Goal: Task Accomplishment & Management: Manage account settings

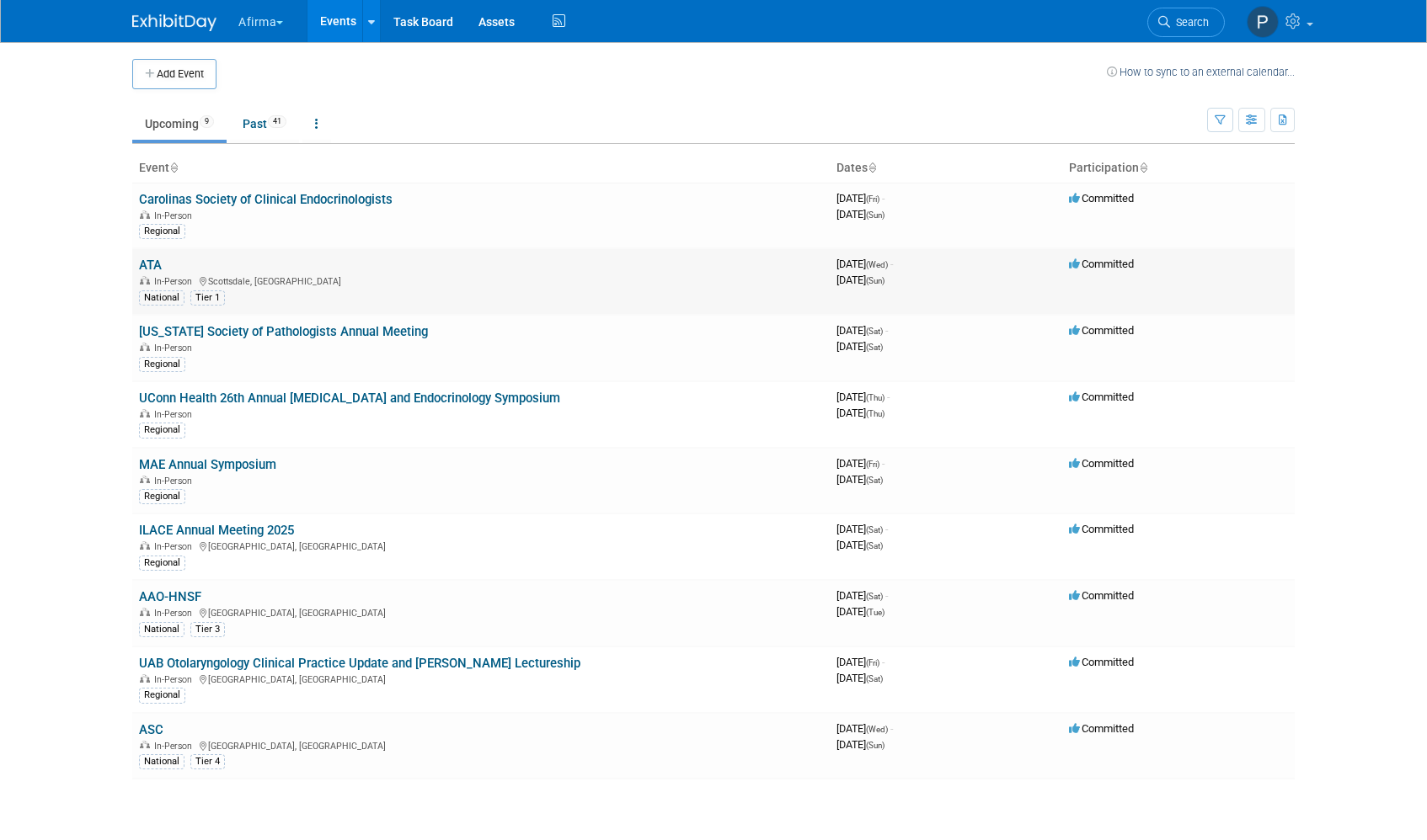
click at [137, 266] on td "ATA In-Person [GEOGRAPHIC_DATA], [GEOGRAPHIC_DATA] National Tier 1" at bounding box center [481, 282] width 697 height 67
click at [146, 261] on link "ATA" at bounding box center [150, 266] width 23 height 15
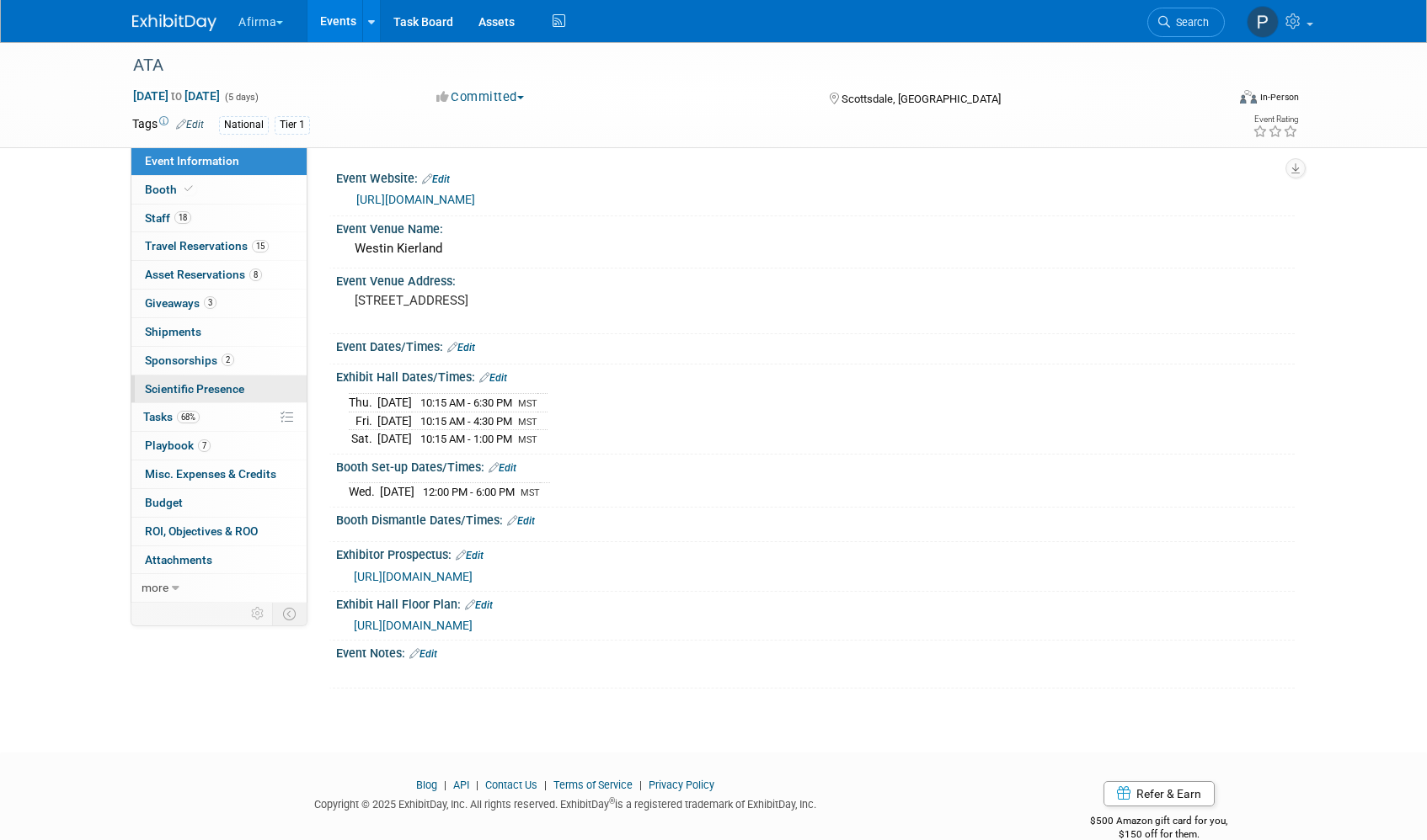
click at [216, 392] on span "Scientific Presence" at bounding box center [194, 389] width 99 height 14
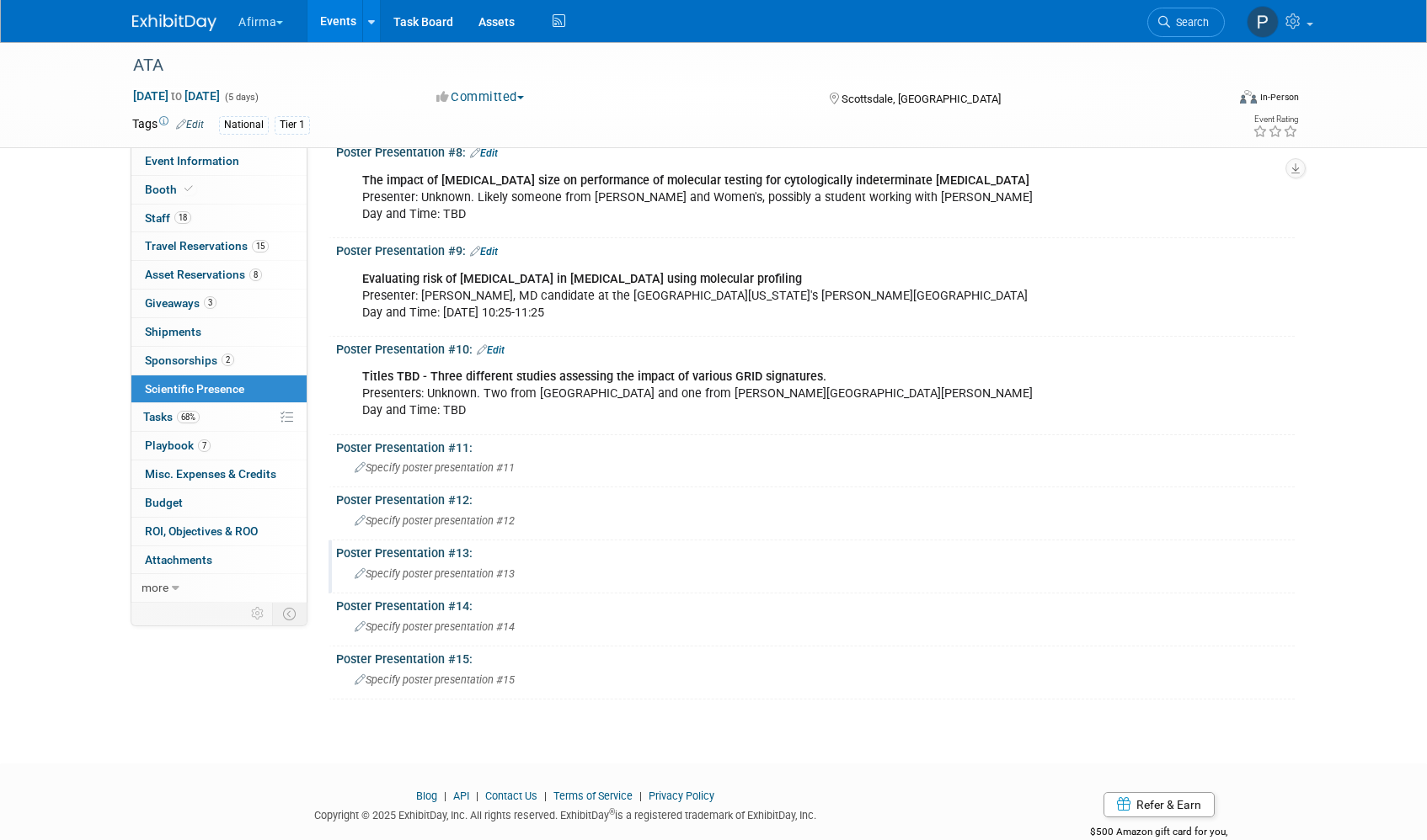
scroll to position [838, 0]
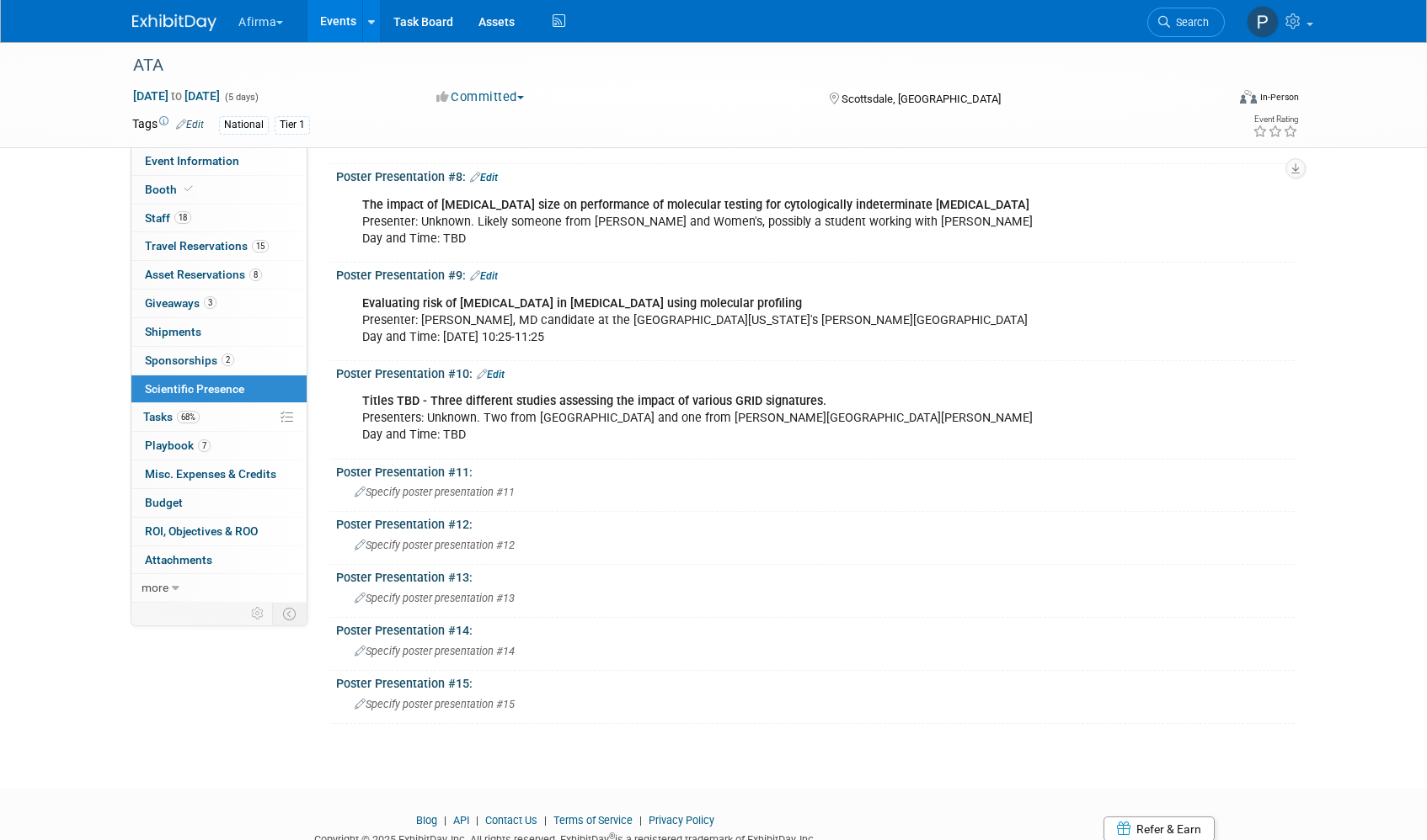
click at [497, 369] on link "Edit" at bounding box center [490, 375] width 28 height 12
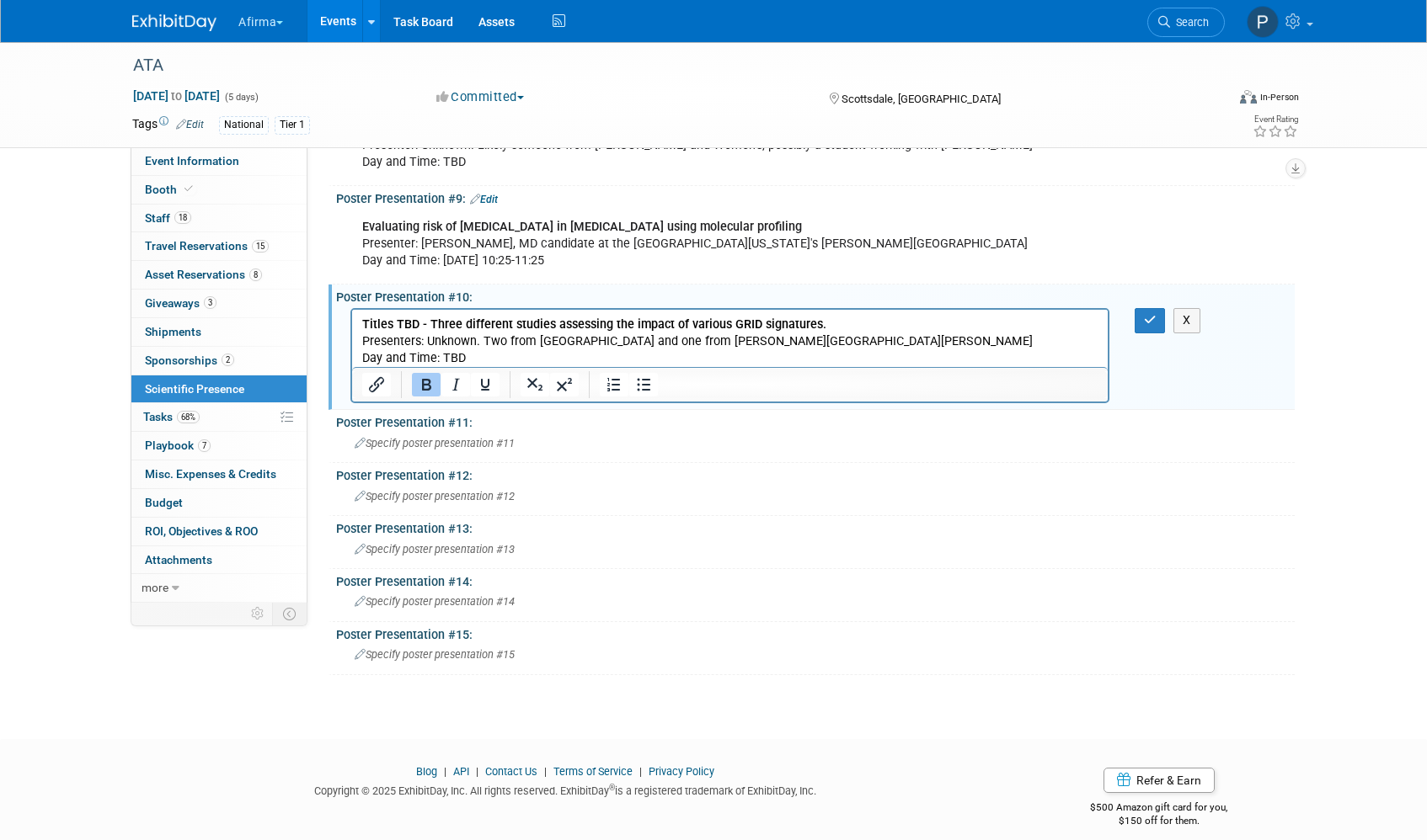
scroll to position [894, 0]
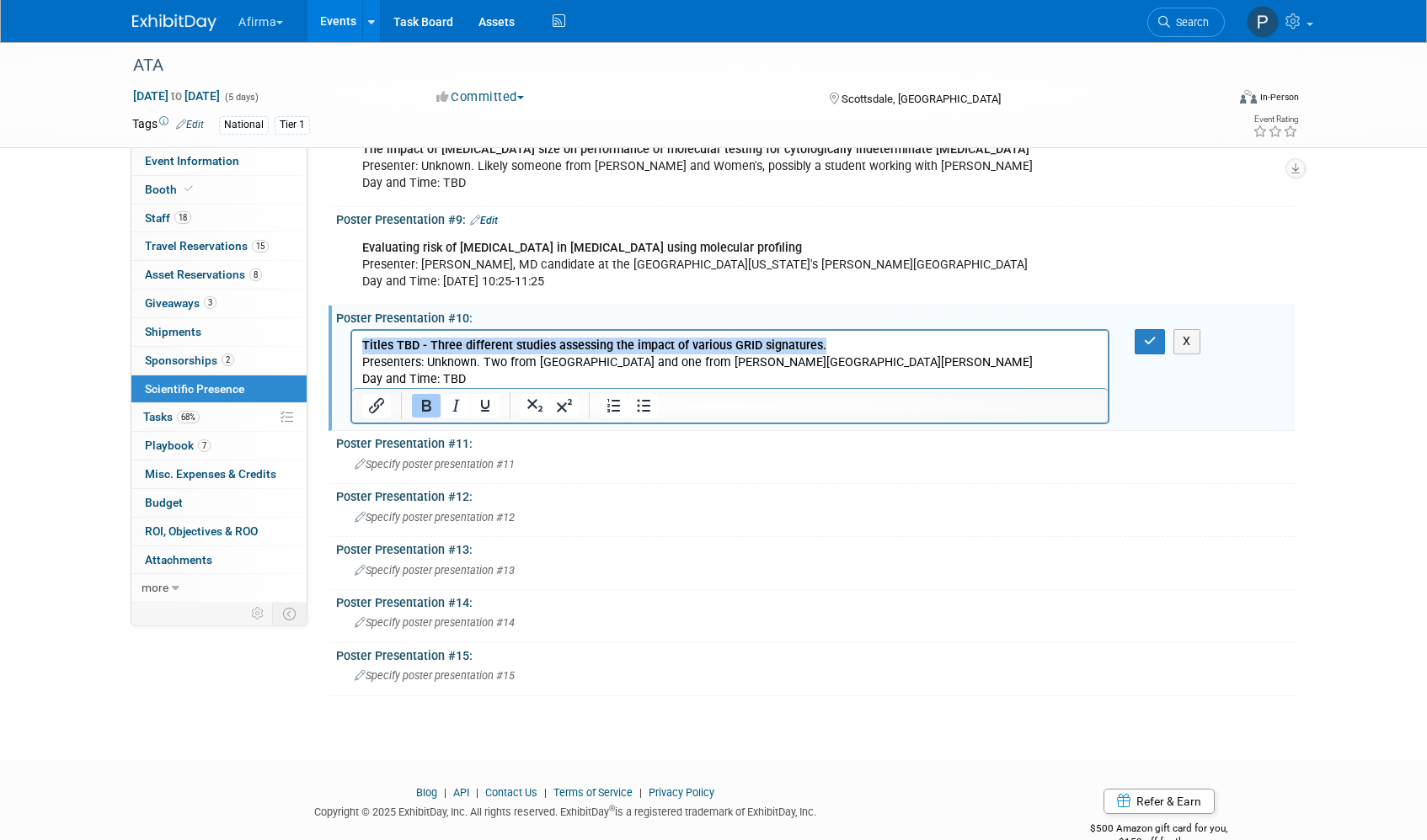
drag, startPoint x: 363, startPoint y: 345, endPoint x: 821, endPoint y: 349, distance: 458.0
click at [821, 349] on p "Titles TBD - Three different studies assessing the impact of various GRID signa…" at bounding box center [730, 363] width 736 height 51
paste body "Rich Text Area. Press ALT-0 for help."
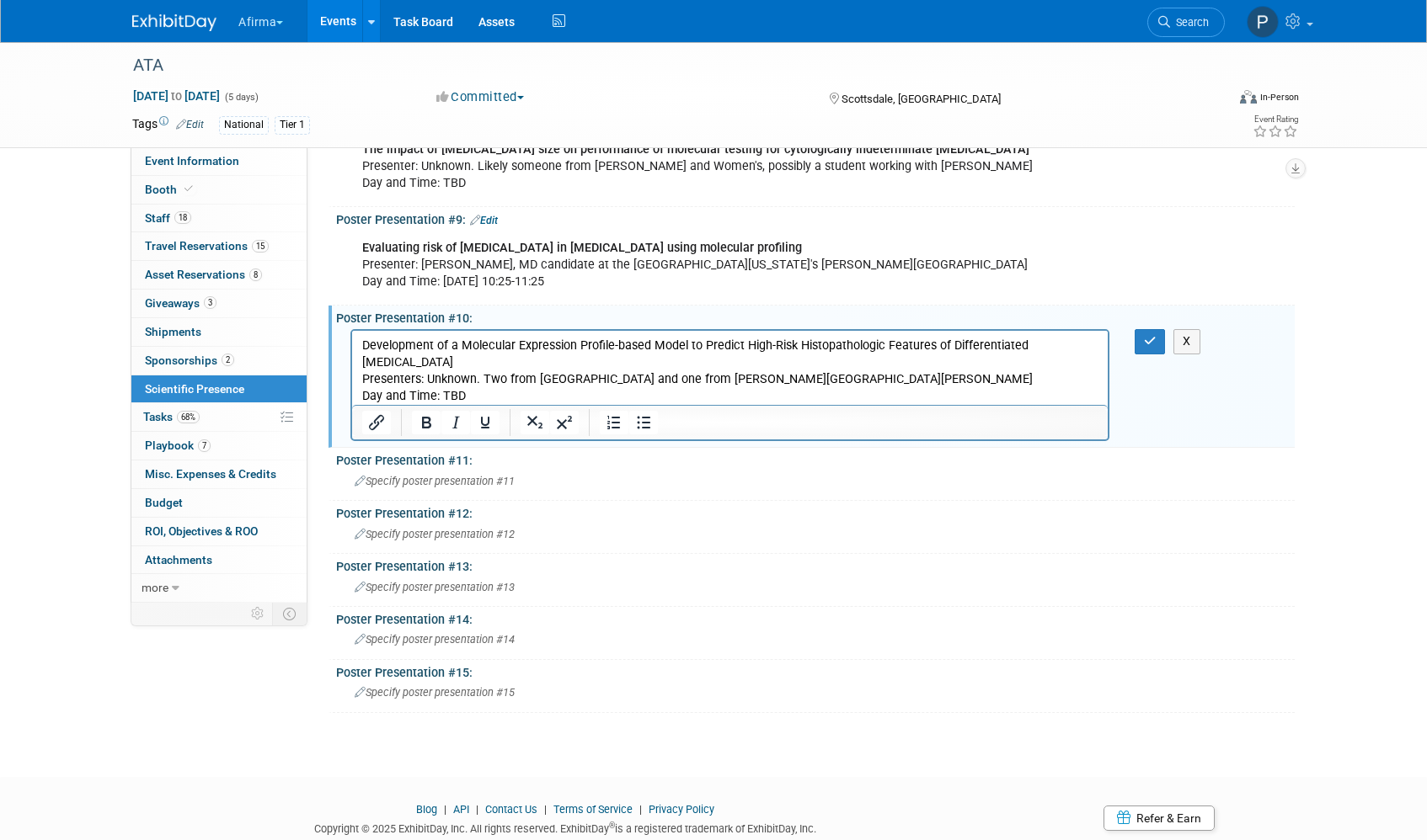
click at [421, 376] on p "Development of a Molecular Expression Profile-based Model to Predict High-Risk …" at bounding box center [730, 371] width 736 height 68
drag, startPoint x: 421, startPoint y: 378, endPoint x: 468, endPoint y: 379, distance: 47.0
click at [468, 379] on p "Development of a Molecular Expression Profile-based Model to Predict High-Risk …" at bounding box center [730, 371] width 736 height 68
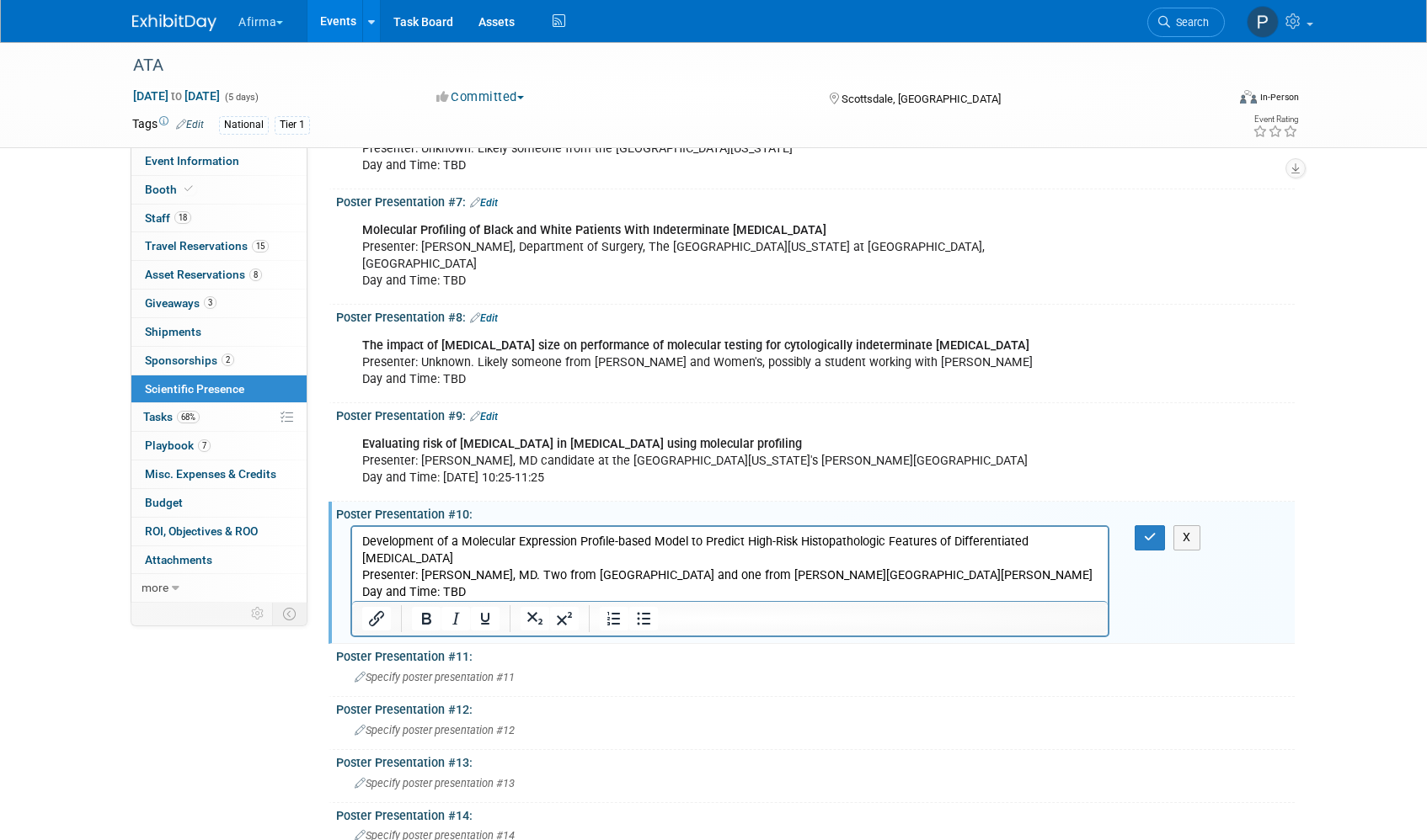
scroll to position [733, 0]
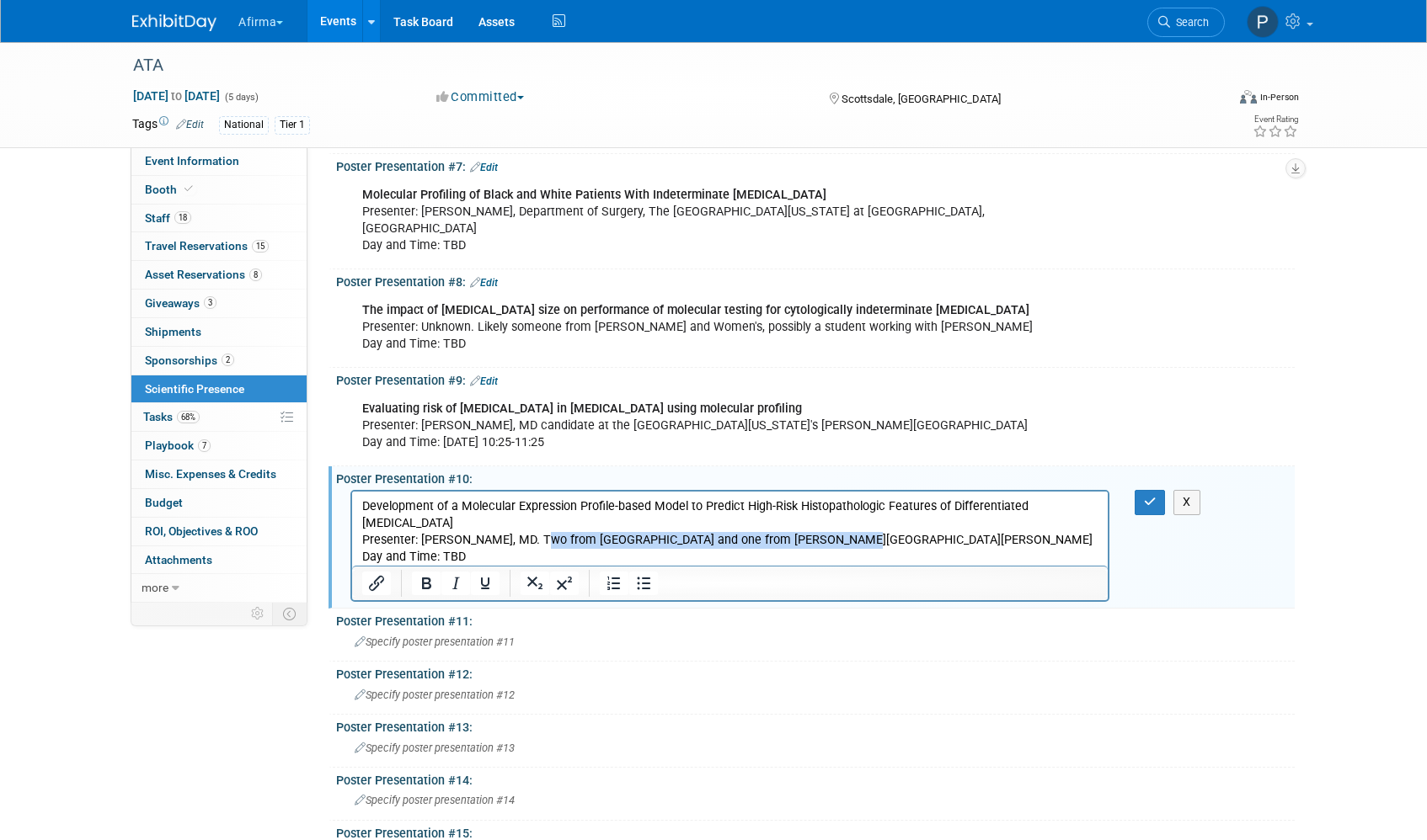
drag, startPoint x: 531, startPoint y: 540, endPoint x: 837, endPoint y: 541, distance: 306.0
click at [837, 541] on p "Development of a Molecular Expression Profile-based Model to Predict High-Risk …" at bounding box center [730, 532] width 736 height 68
click at [483, 555] on p "Development of a Molecular Expression Profile-based Model to Predict High-Risk …" at bounding box center [730, 532] width 736 height 68
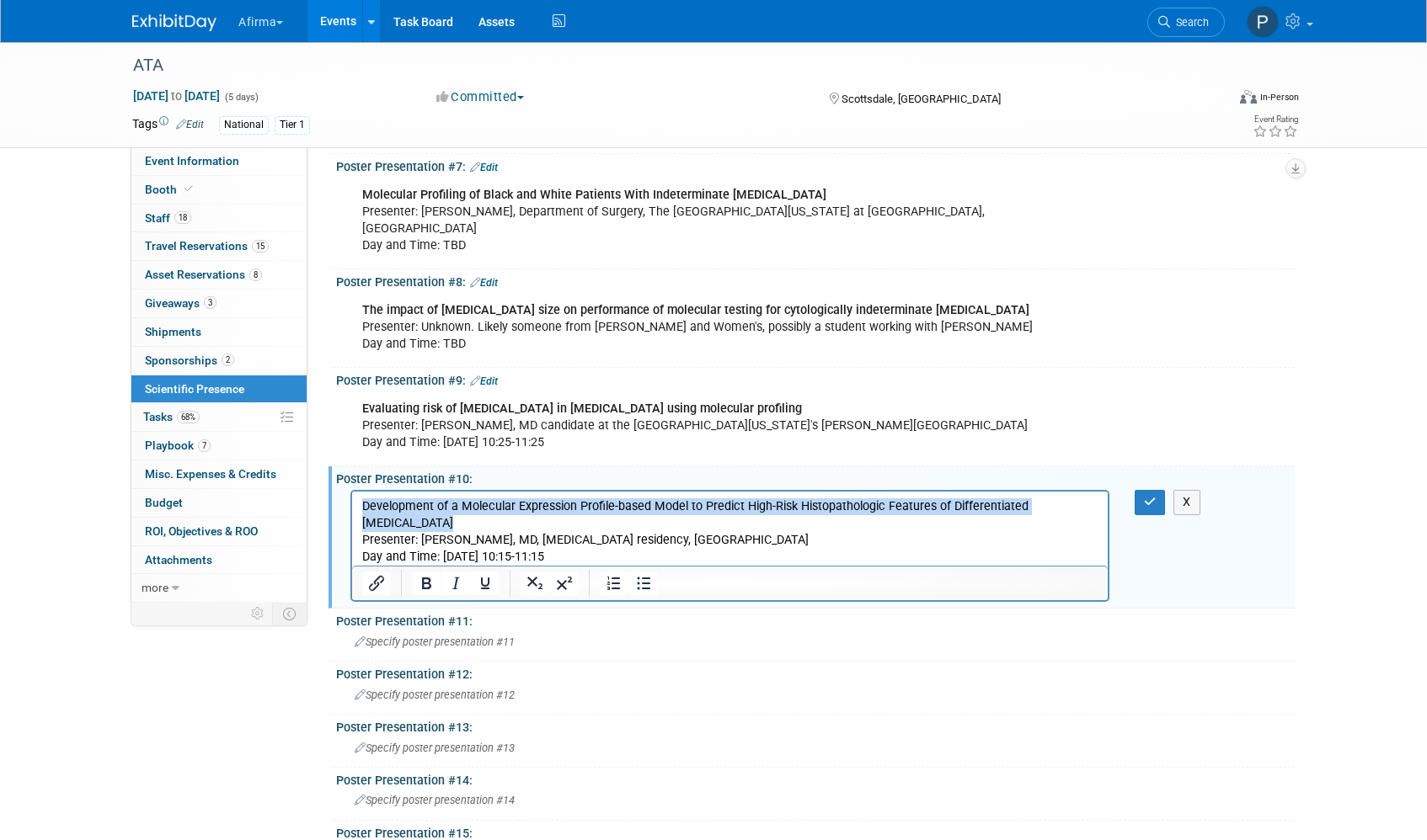
drag, startPoint x: 430, startPoint y: 525, endPoint x: 357, endPoint y: 506, distance: 75.4
click at [357, 506] on html "Development of a Molecular Expression Profile-based Model to Predict High-Risk …" at bounding box center [730, 529] width 756 height 74
click at [675, 662] on div "Poster Presentation #12:" at bounding box center [815, 672] width 959 height 21
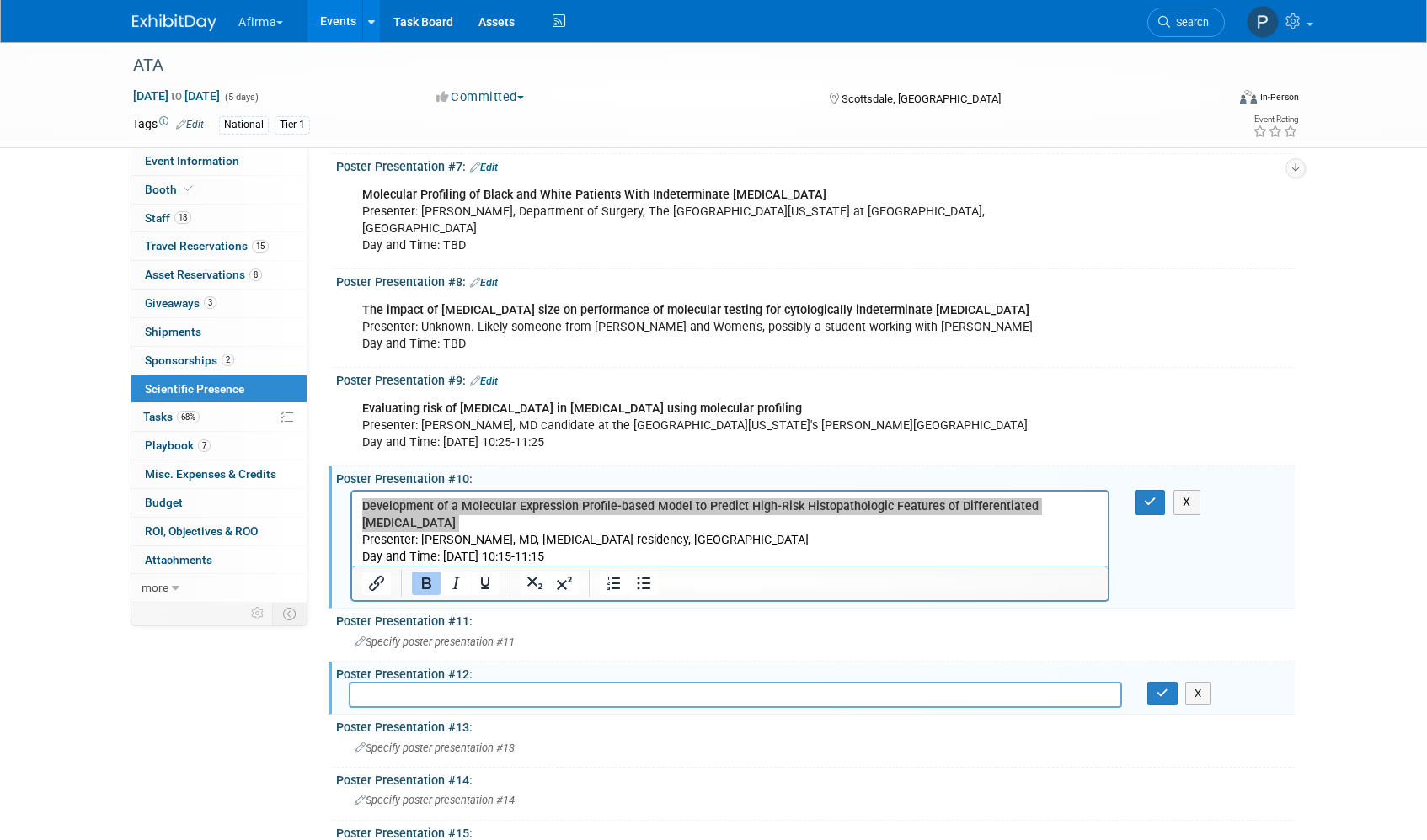
click at [1331, 521] on div "ATA [DATE] to [DATE] (5 days) [DATE] to [DATE] Committed Committed Considering …" at bounding box center [714, 108] width 1427 height 1599
click at [1144, 496] on icon "button" at bounding box center [1150, 502] width 13 height 12
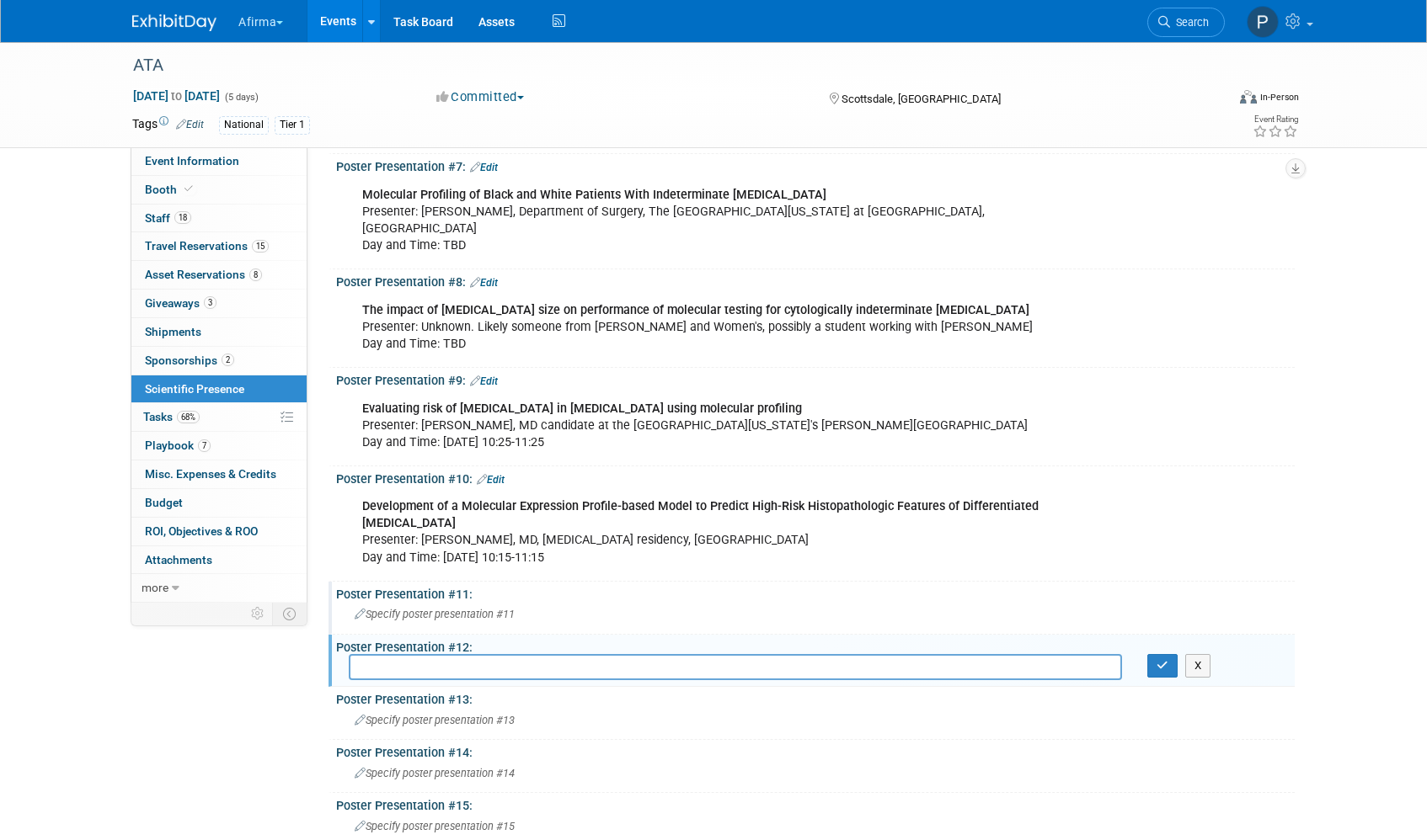
click at [480, 582] on div "Poster Presentation #11:" at bounding box center [815, 592] width 959 height 21
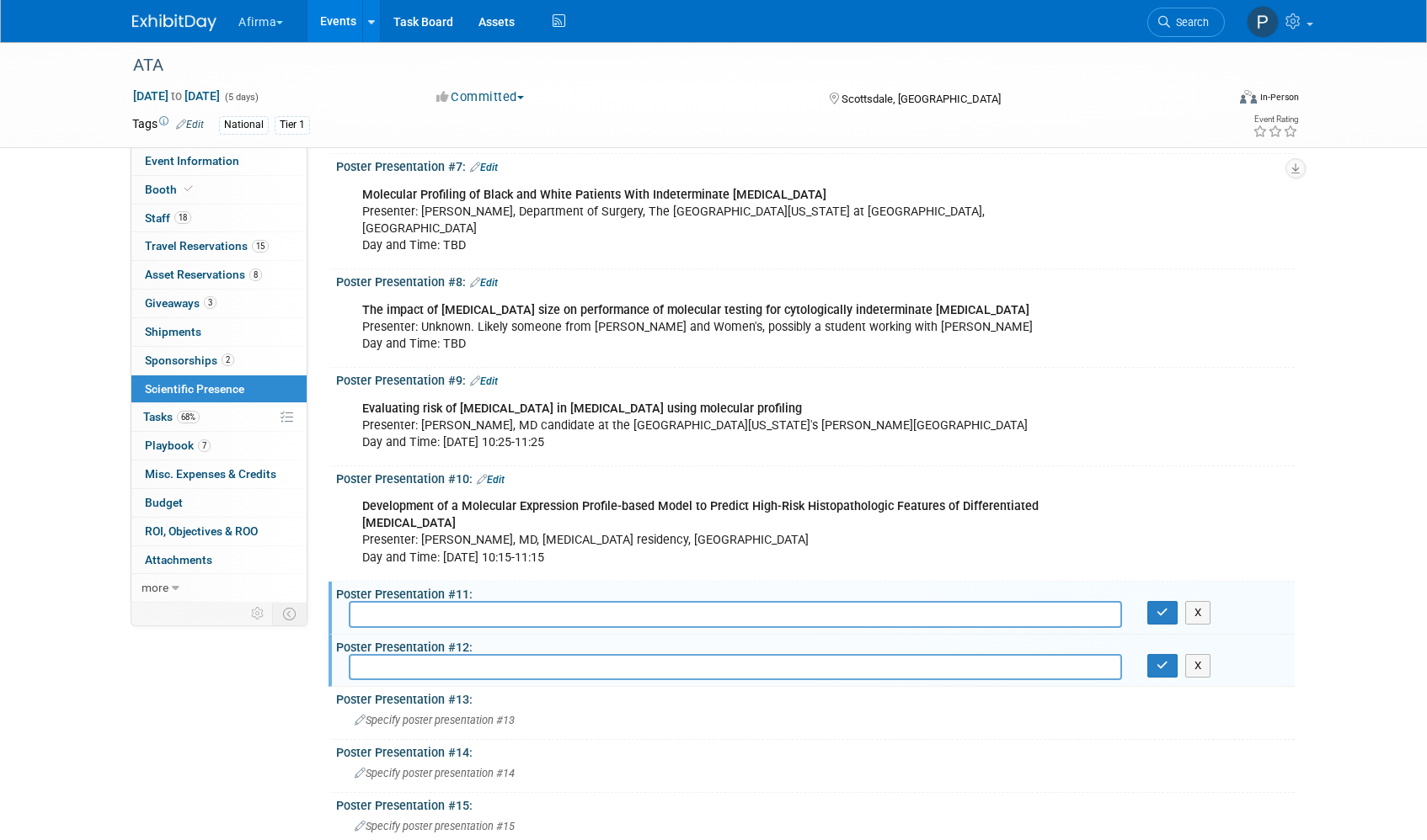
click at [458, 654] on input "text" at bounding box center [736, 667] width 774 height 26
click at [1203, 654] on button "X" at bounding box center [1198, 666] width 26 height 24
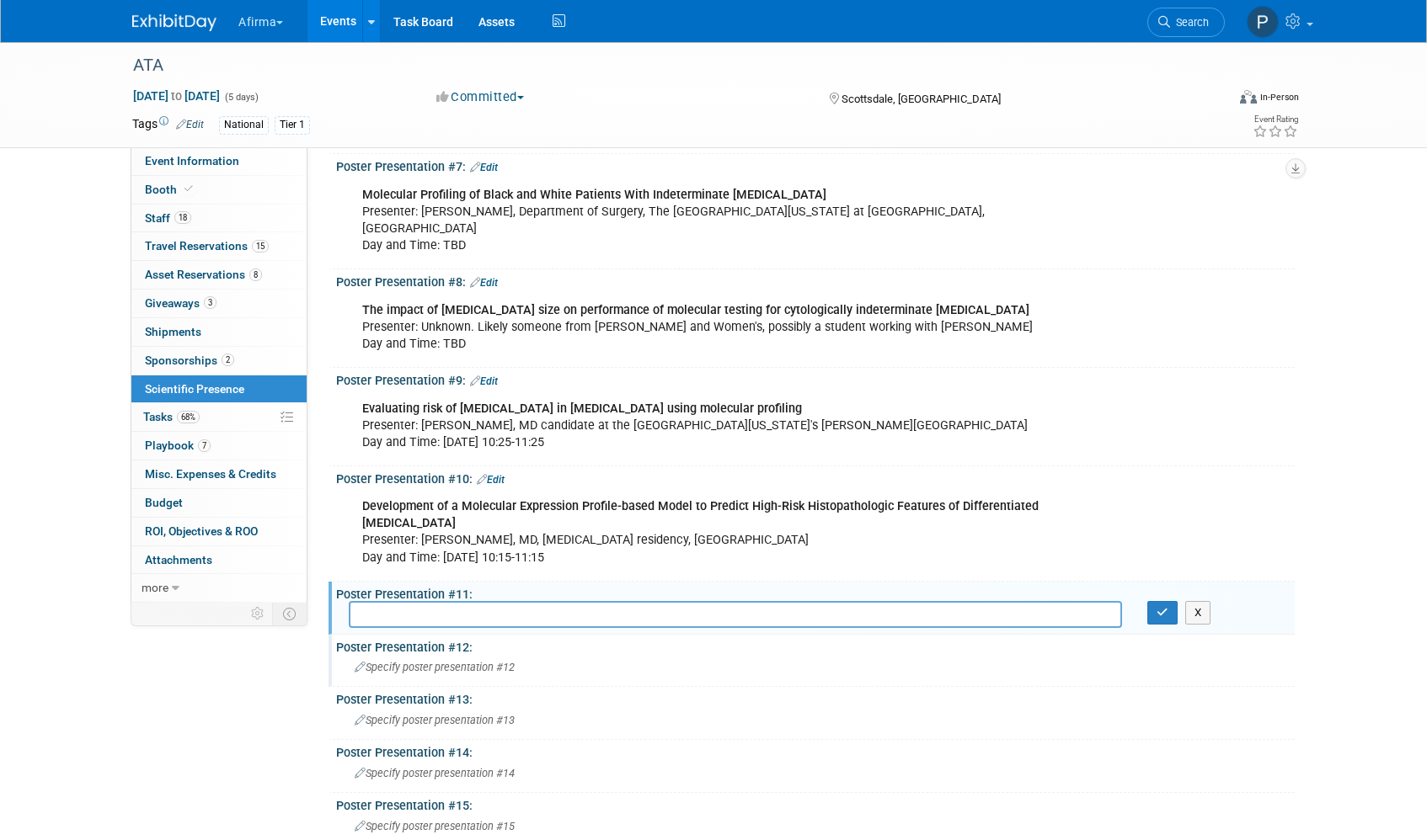
click at [480, 604] on input "text" at bounding box center [736, 614] width 774 height 26
paste input "Different Features of Aggressive [MEDICAL_DATA] Behavior Exhibit Clear Variatio…"
type input "Different Features of Aggressive [MEDICAL_DATA] Behavior Exhibit Clear Variatio…"
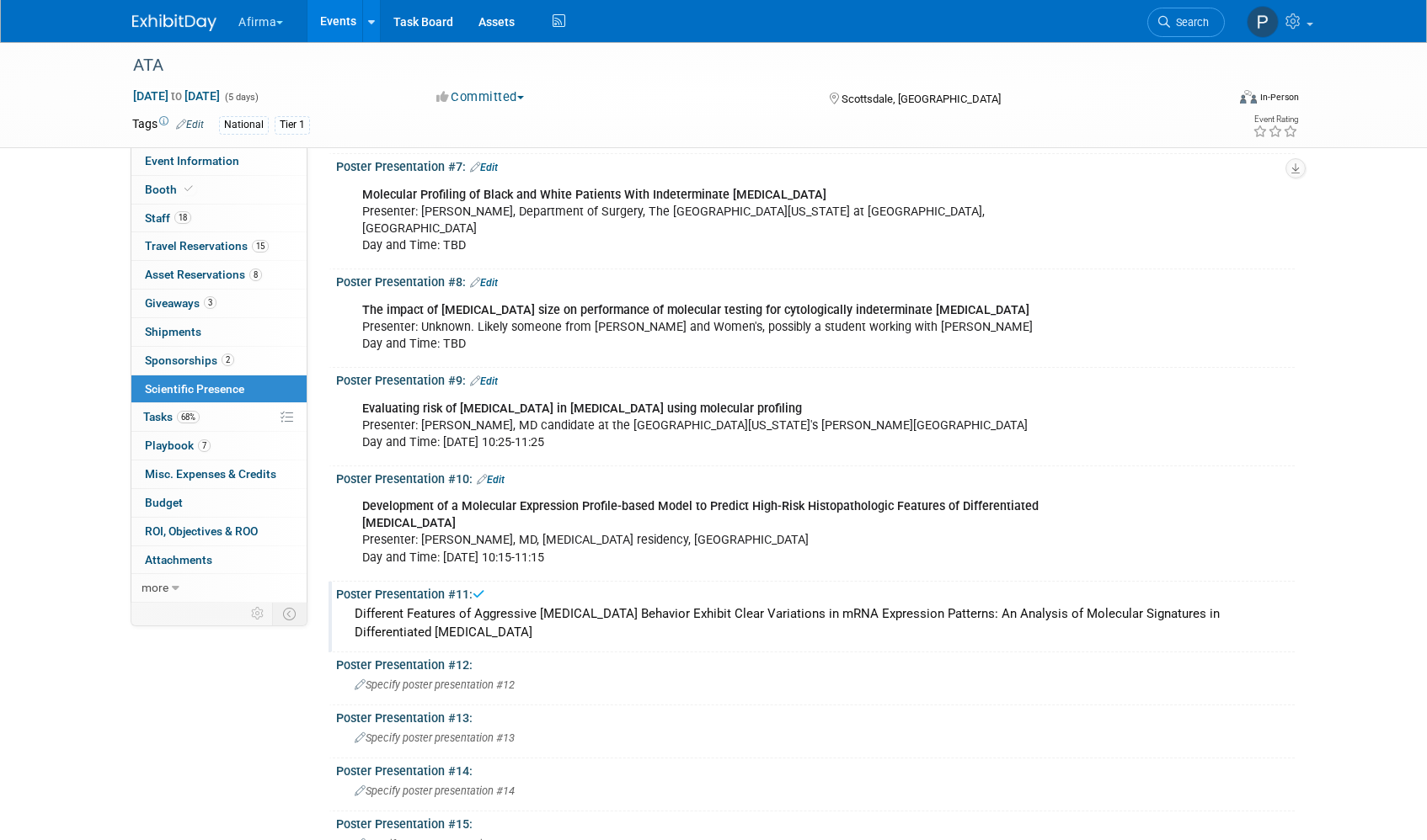
click at [557, 601] on div "Different Features of Aggressive [MEDICAL_DATA] Behavior Exhibit Clear Variatio…" at bounding box center [815, 623] width 934 height 45
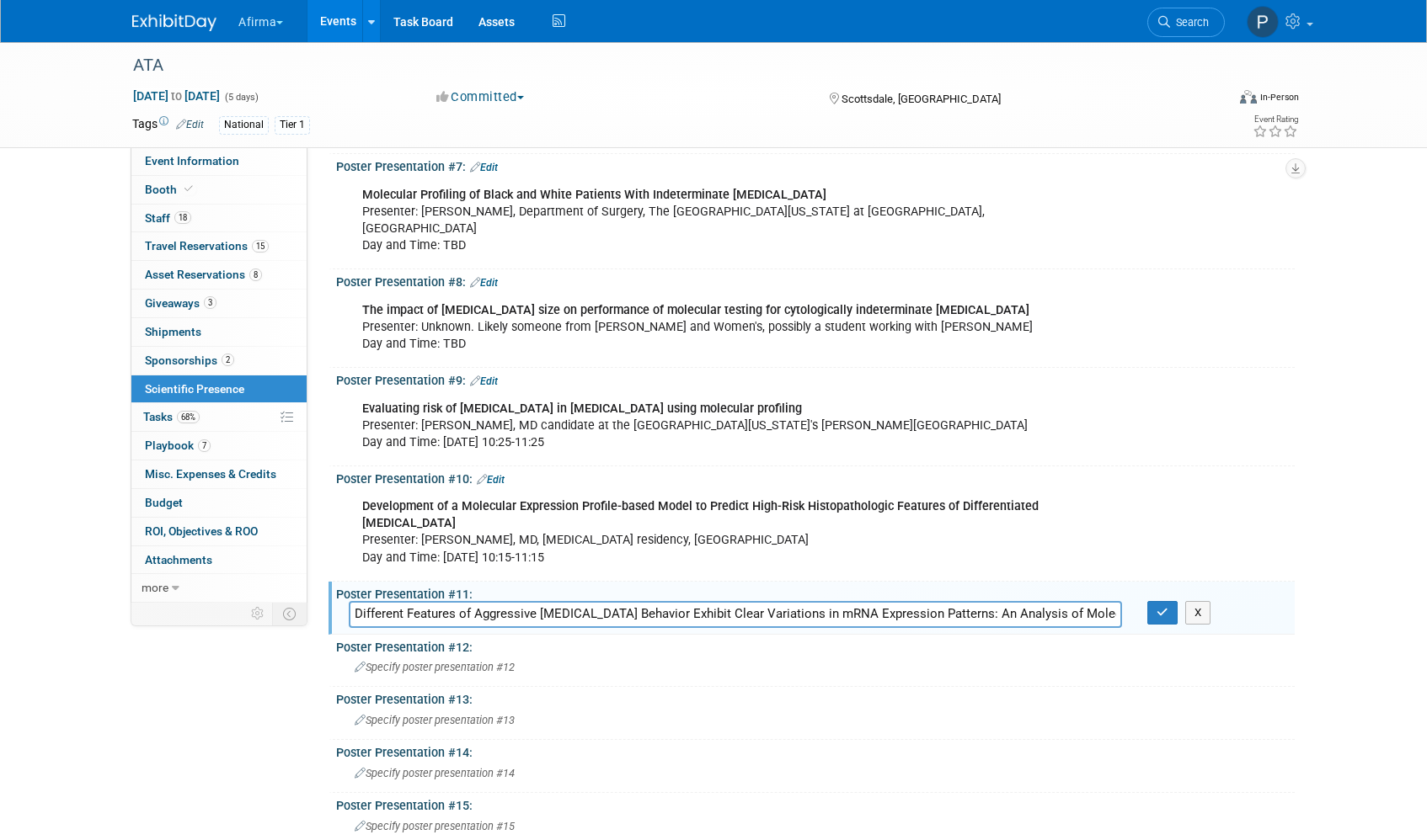
click at [1105, 601] on input "Different Features of Aggressive [MEDICAL_DATA] Behavior Exhibit Clear Variatio…" at bounding box center [736, 614] width 774 height 26
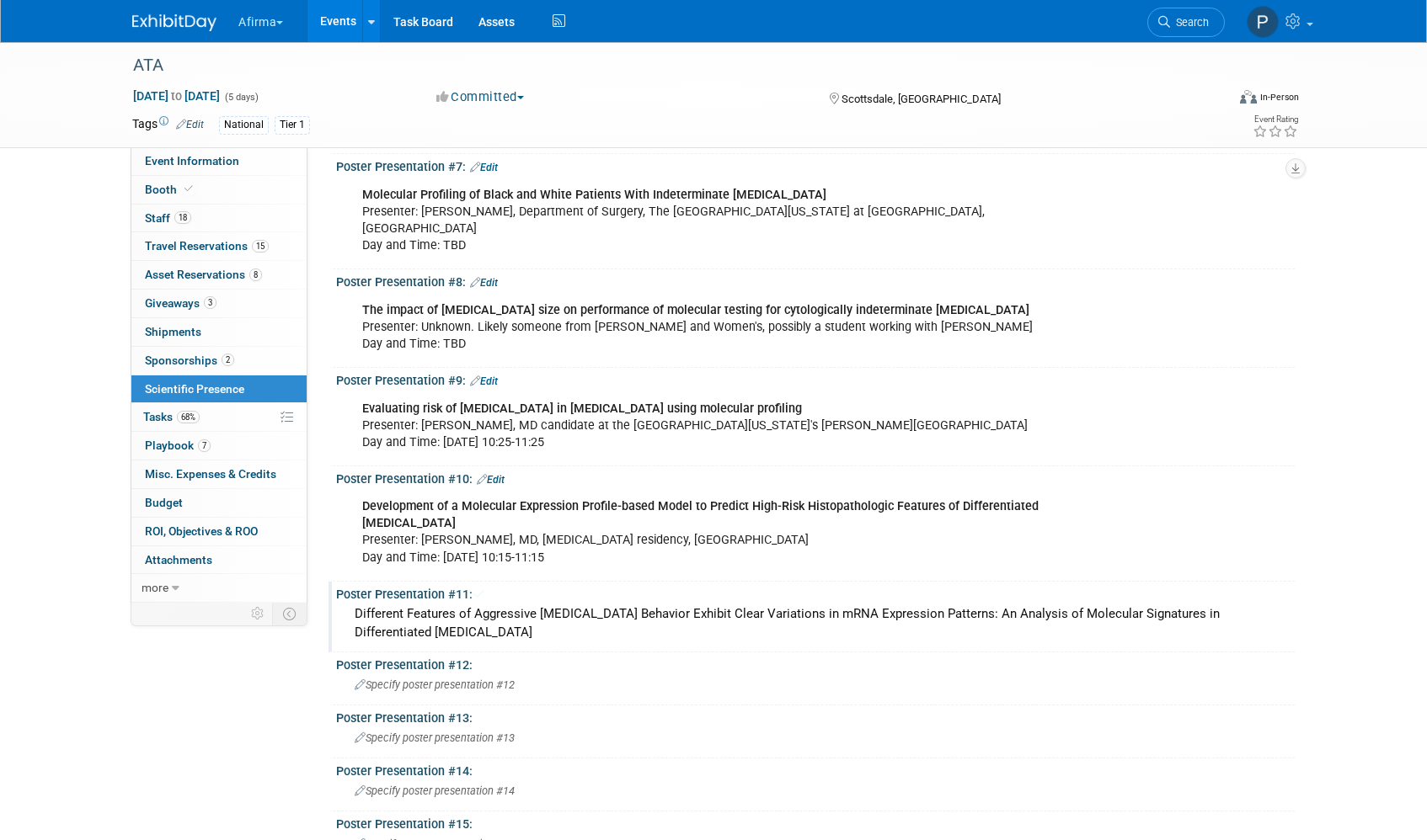
click at [421, 601] on div "Different Features of Aggressive [MEDICAL_DATA] Behavior Exhibit Clear Variatio…" at bounding box center [815, 623] width 934 height 45
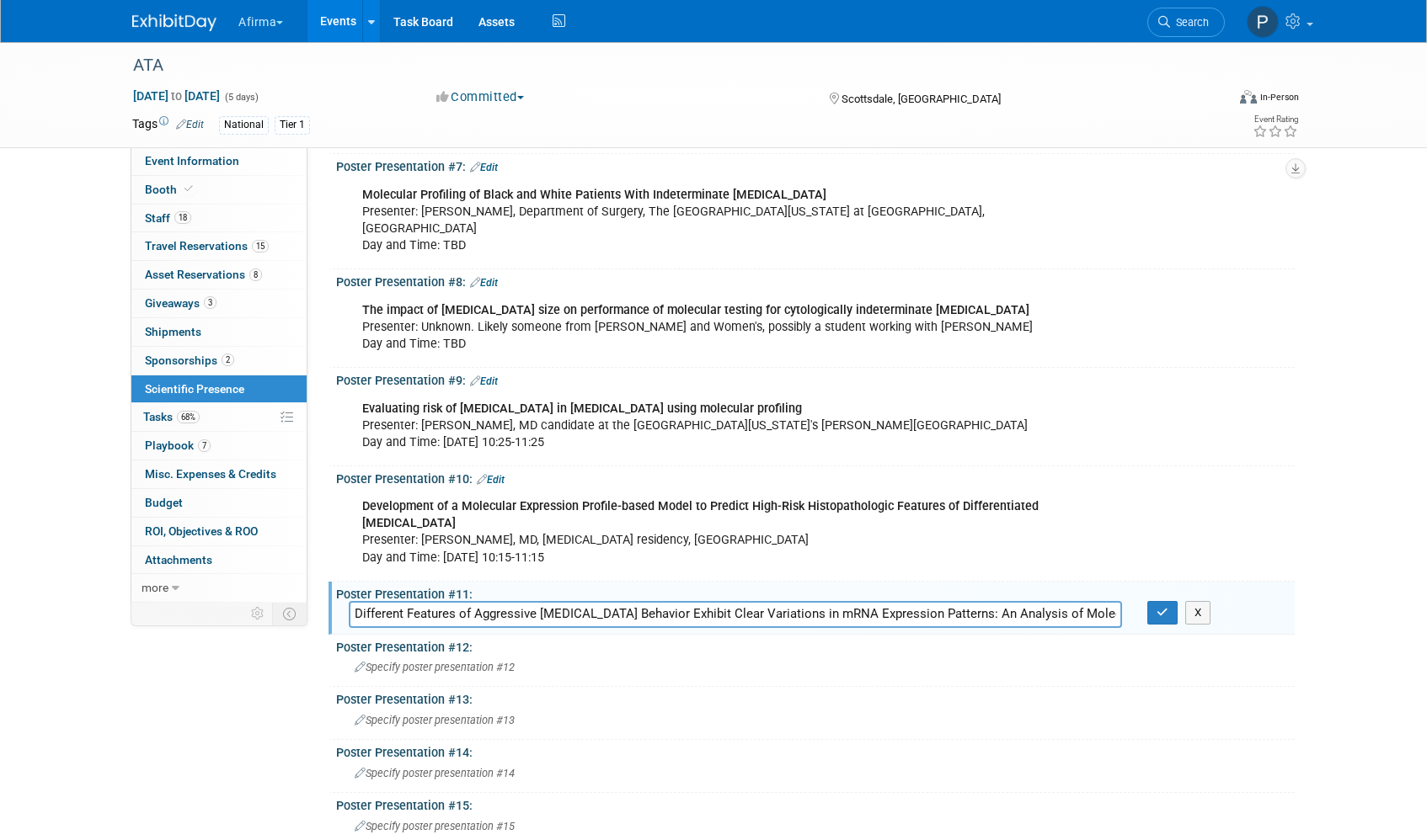
click at [272, 672] on div "Event Information Event Info Booth Booth 18 Staff 18 Staff 15 Travel Reservatio…" at bounding box center [713, 78] width 1187 height 1538
click at [575, 654] on div "Specify poster presentation #12" at bounding box center [815, 667] width 934 height 26
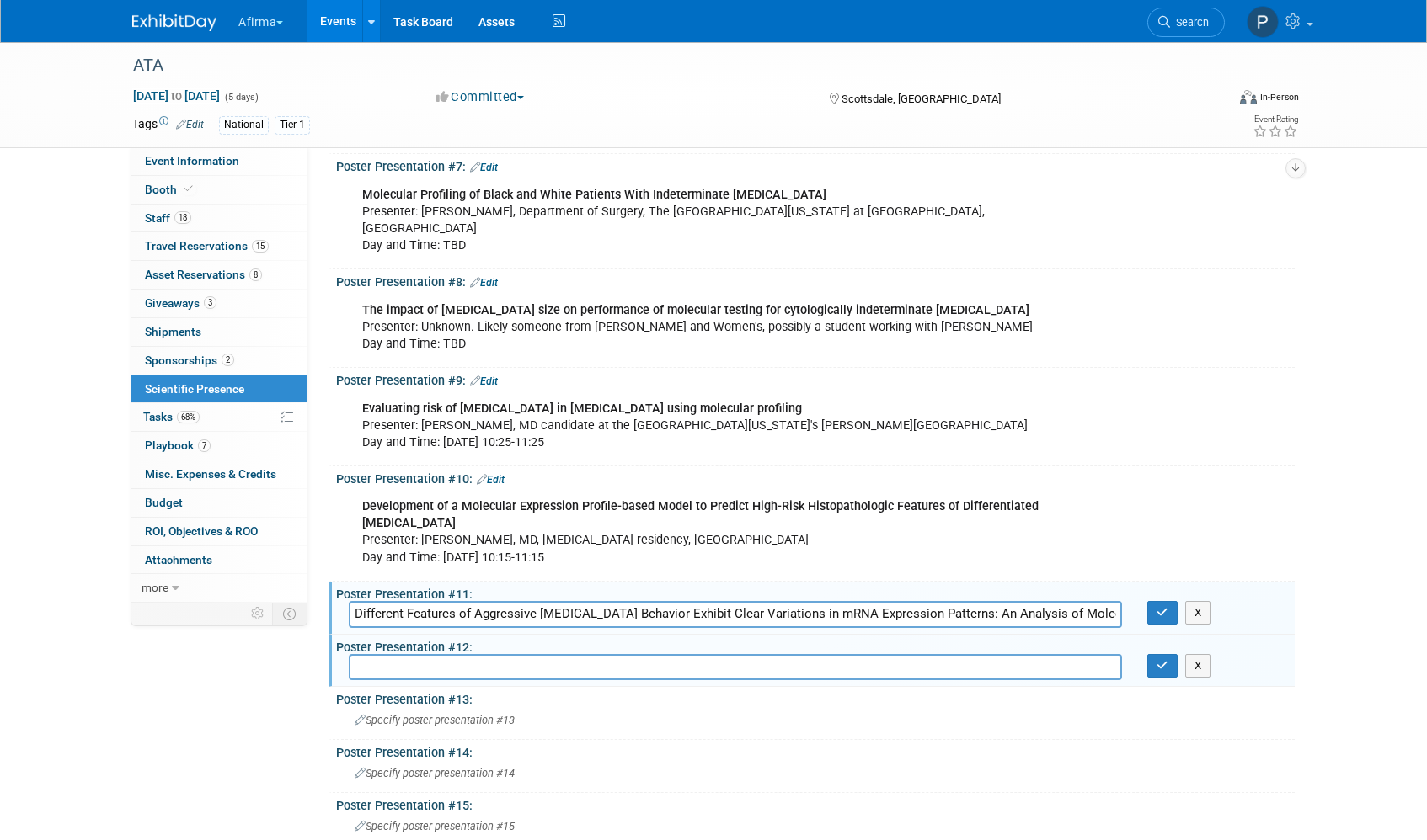
click at [1334, 562] on div "ATA [DATE] to [DATE] (5 days) [DATE] to [DATE] Committed Committed Considering …" at bounding box center [714, 94] width 1427 height 1571
click at [1208, 654] on button "X" at bounding box center [1198, 666] width 26 height 24
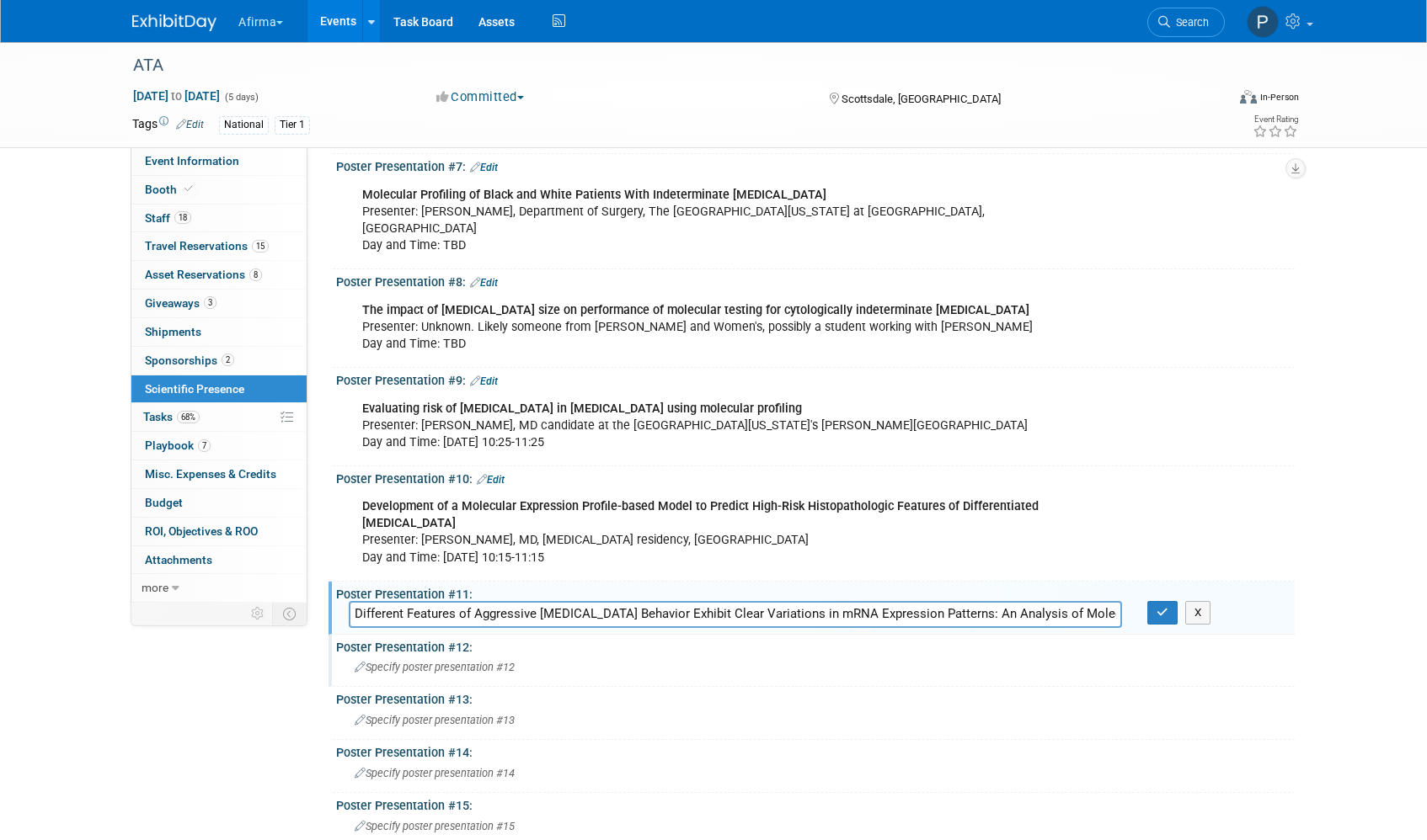
click at [1261, 499] on div "Development of a Molecular Expression Profile-based Model to Predict High-Risk …" at bounding box center [815, 530] width 959 height 91
click at [1161, 602] on button "button" at bounding box center [1163, 613] width 30 height 24
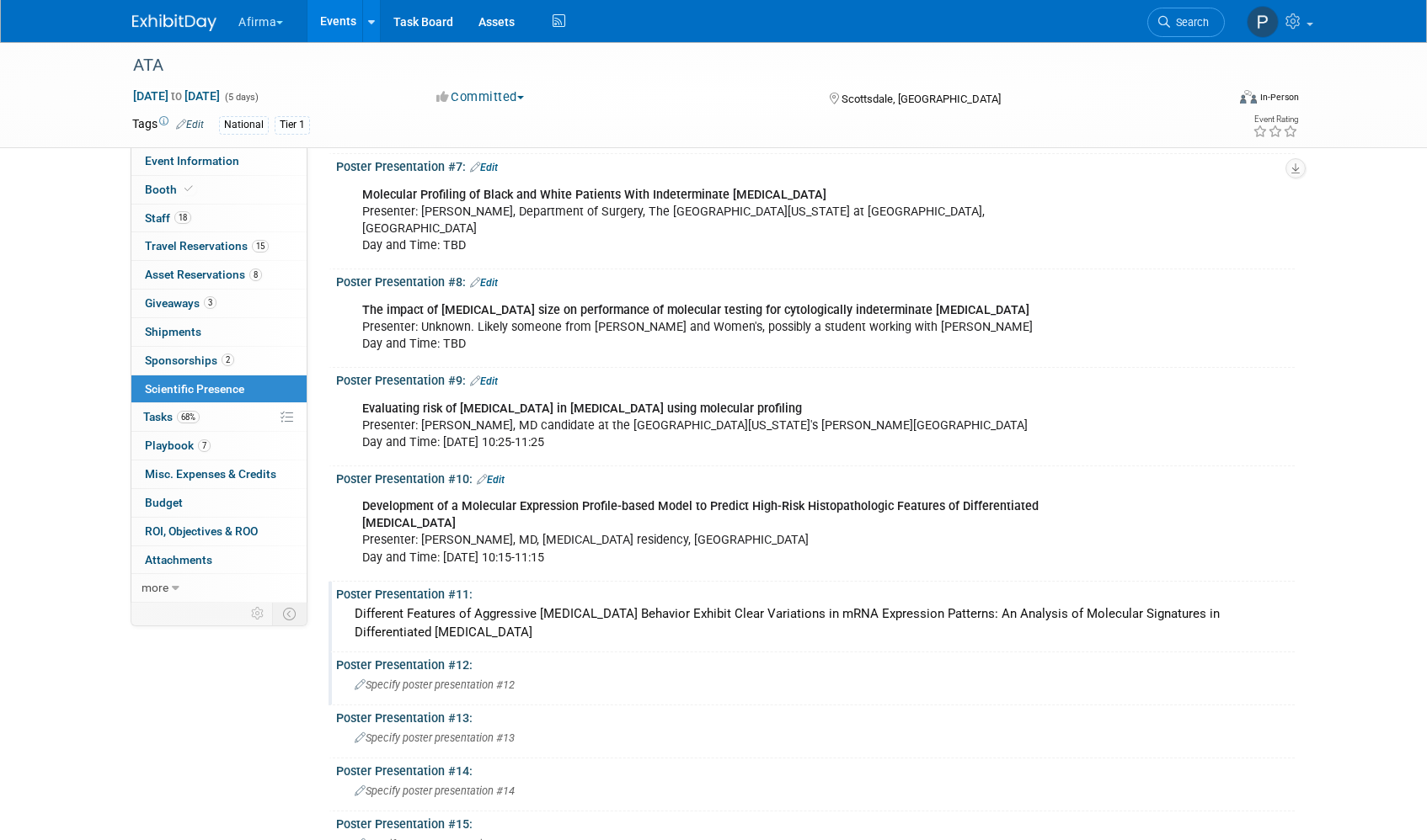
click at [509, 544] on div "Development of a Molecular Expression Profile-based Model to Predict High-Risk …" at bounding box center [730, 532] width 759 height 85
click at [370, 520] on div "Development of a Molecular Expression Profile-based Model to Predict High-Risk …" at bounding box center [730, 532] width 759 height 85
click at [502, 474] on link "Edit" at bounding box center [490, 480] width 28 height 12
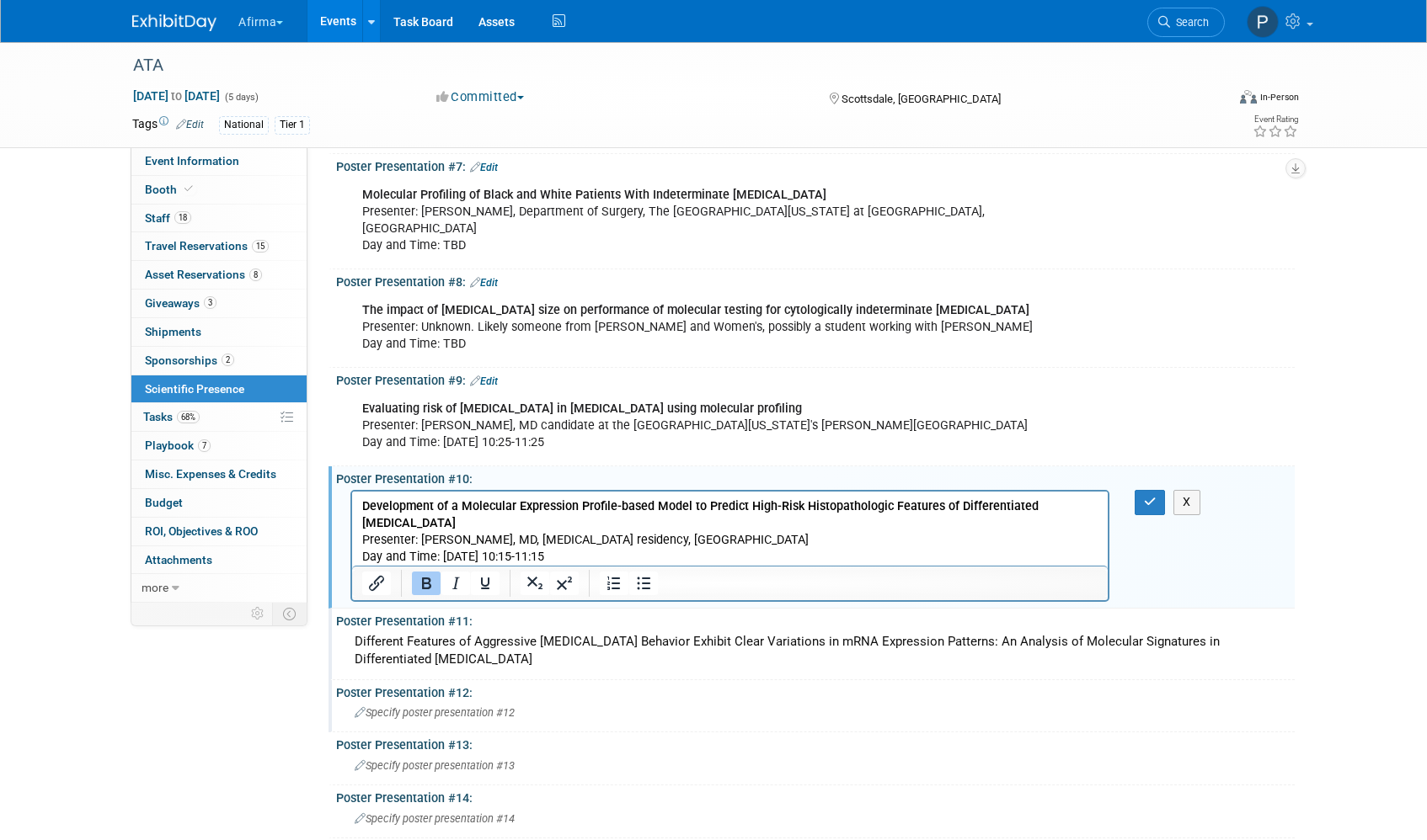
scroll to position [0, 0]
drag, startPoint x: 360, startPoint y: 538, endPoint x: 452, endPoint y: 546, distance: 92.3
click at [453, 546] on html "Development of a Molecular Expression Profile-based Model to Predict High-Risk …" at bounding box center [730, 529] width 756 height 74
drag, startPoint x: 400, startPoint y: 537, endPoint x: 598, endPoint y: 555, distance: 198.8
click at [598, 555] on p "Development of a Molecular Expression Profile-based Model to Predict High-Risk …" at bounding box center [730, 532] width 736 height 68
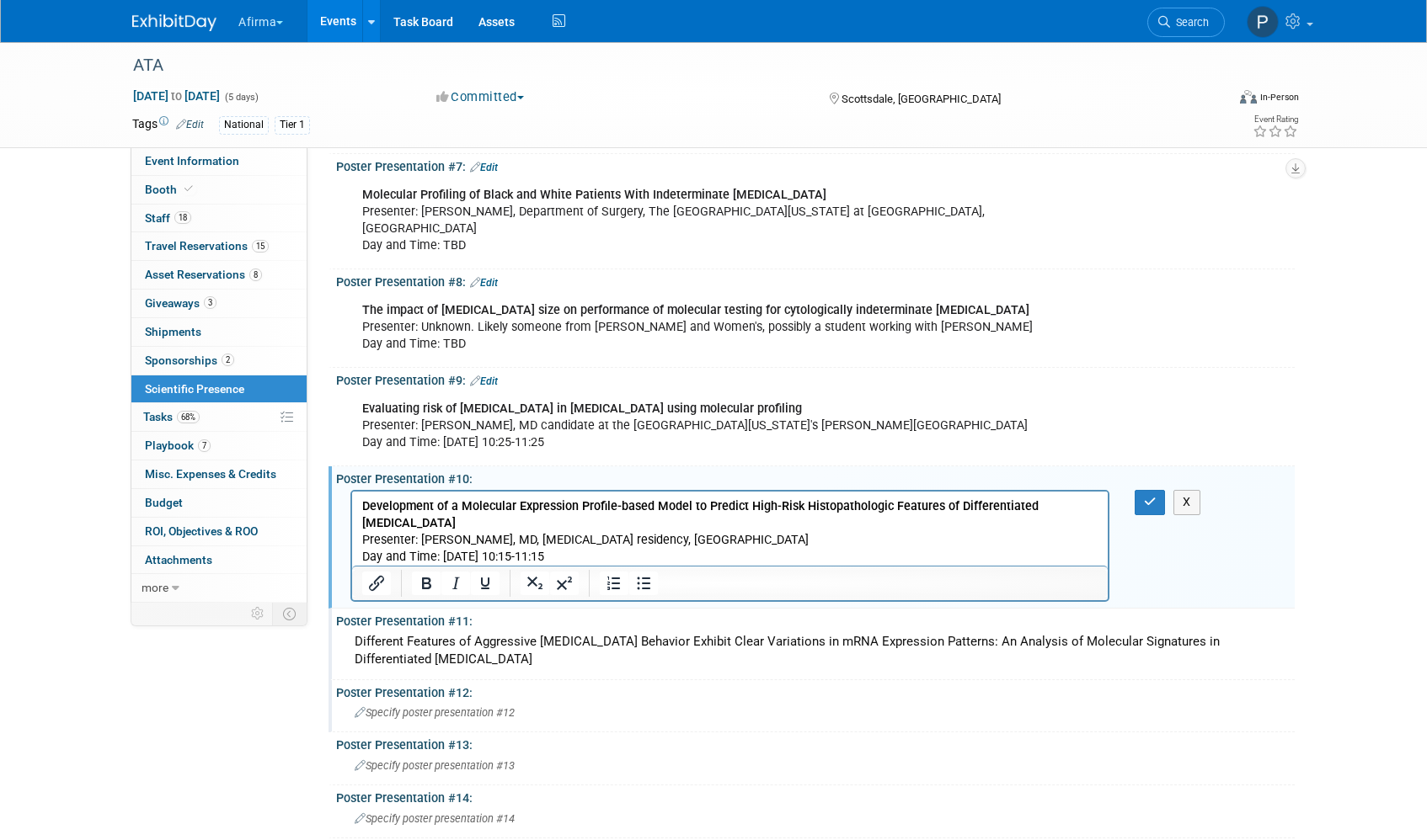
drag, startPoint x: 598, startPoint y: 555, endPoint x: 581, endPoint y: 557, distance: 17.1
click at [598, 555] on p "Development of a Molecular Expression Profile-based Model to Predict High-Risk …" at bounding box center [730, 532] width 736 height 68
drag, startPoint x: 579, startPoint y: 557, endPoint x: 362, endPoint y: 542, distance: 217.5
click at [362, 542] on p "Development of a Molecular Expression Profile-based Model to Predict High-Risk …" at bounding box center [730, 532] width 736 height 68
copy p "Presenter: [PERSON_NAME], MD, [MEDICAL_DATA] residency, Cleveland Clinic Day an…"
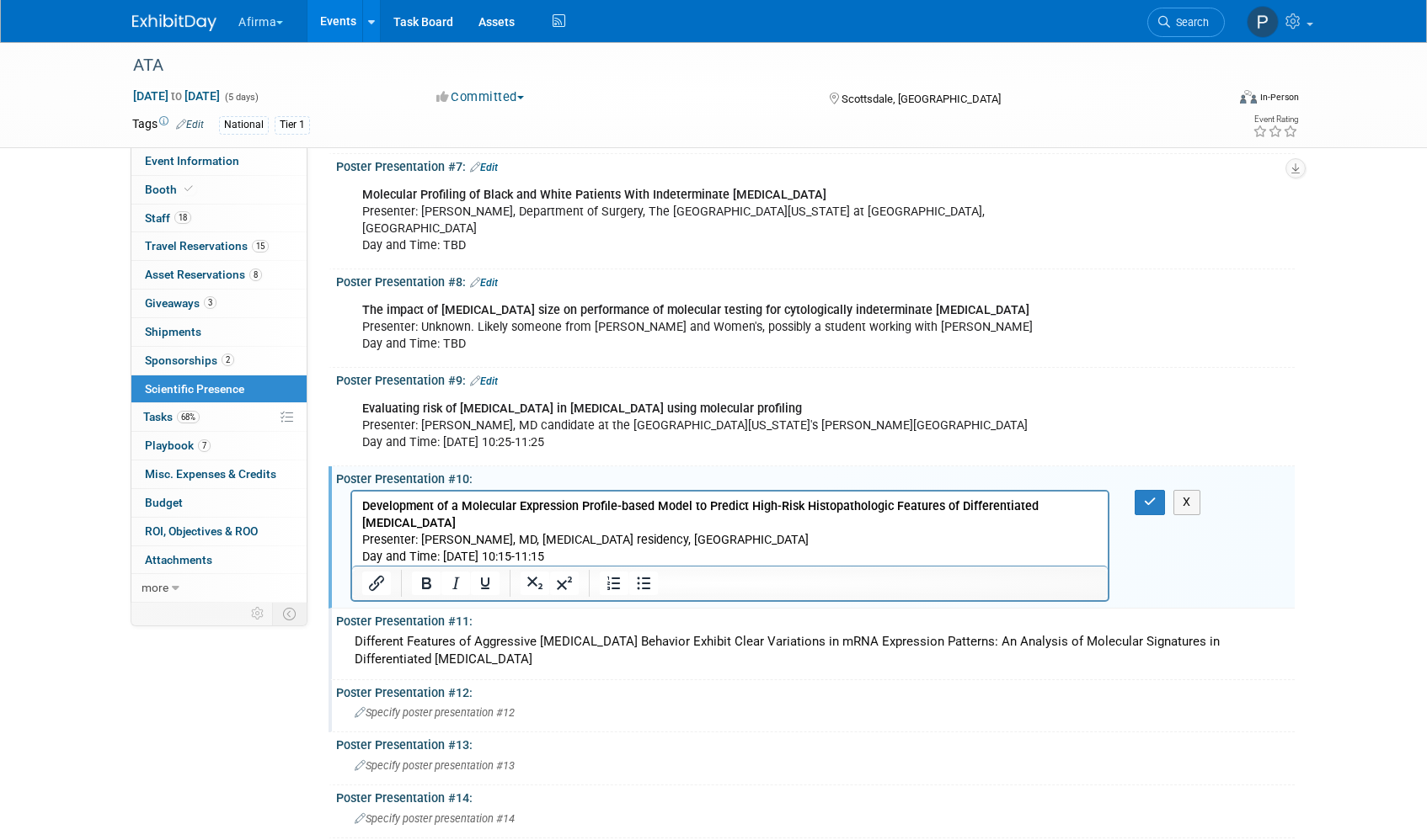
click at [532, 643] on div "Different Features of Aggressive [MEDICAL_DATA] Behavior Exhibit Clear Variatio…" at bounding box center [815, 651] width 934 height 45
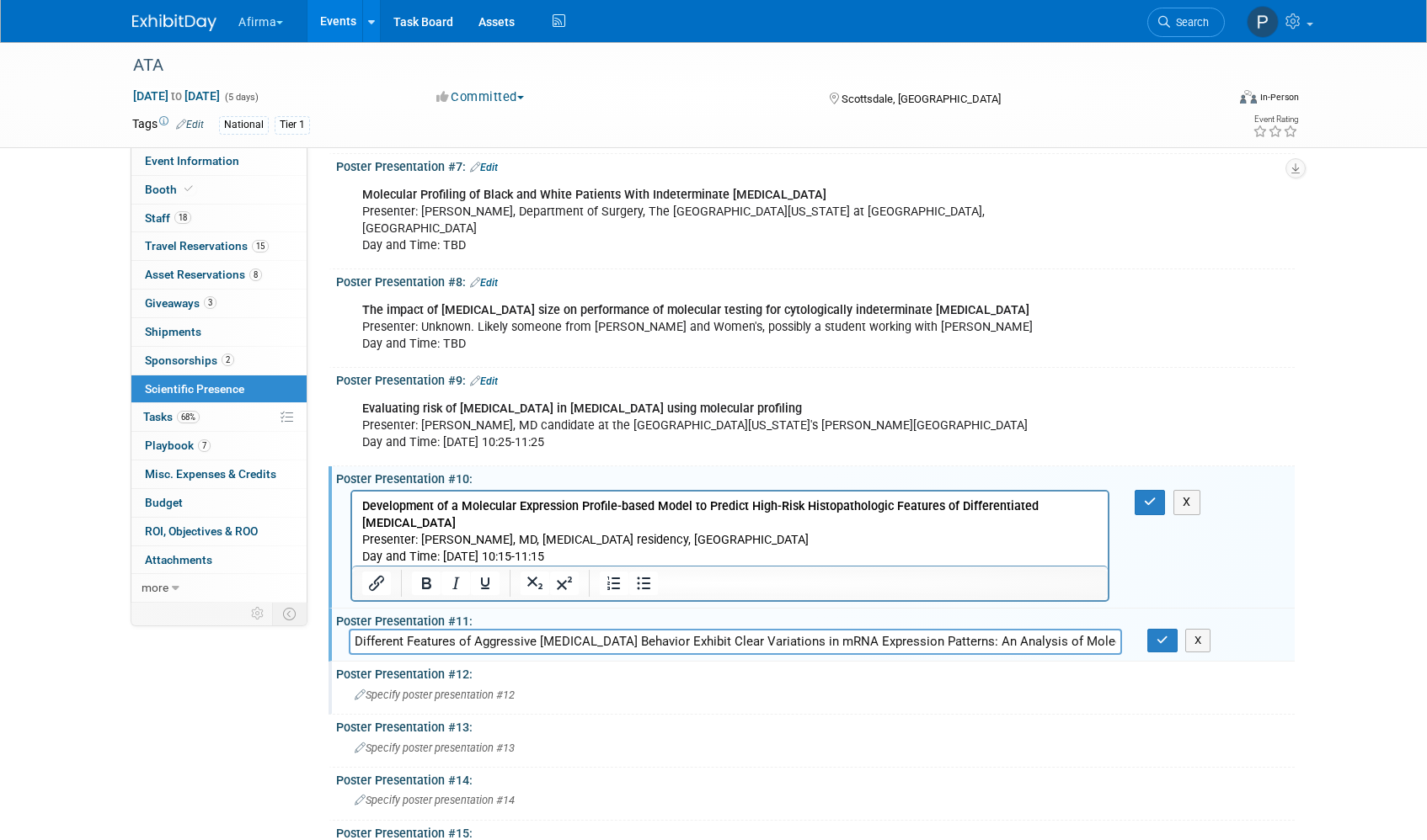
click at [813, 629] on input "Different Features of Aggressive [MEDICAL_DATA] Behavior Exhibit Clear Variatio…" at bounding box center [736, 642] width 774 height 26
click at [1090, 630] on input "Different Features of Aggressive [MEDICAL_DATA] Behavior Exhibit Clear Variatio…" at bounding box center [736, 642] width 774 height 26
click at [485, 629] on input "Different Features of Aggressive [MEDICAL_DATA] Behavior Exhibit Clear Variatio…" at bounding box center [736, 642] width 774 height 26
type input "Different Features of Aggressive [MEDICAL_DATA] Behavior Exhibit Clear Variatio…"
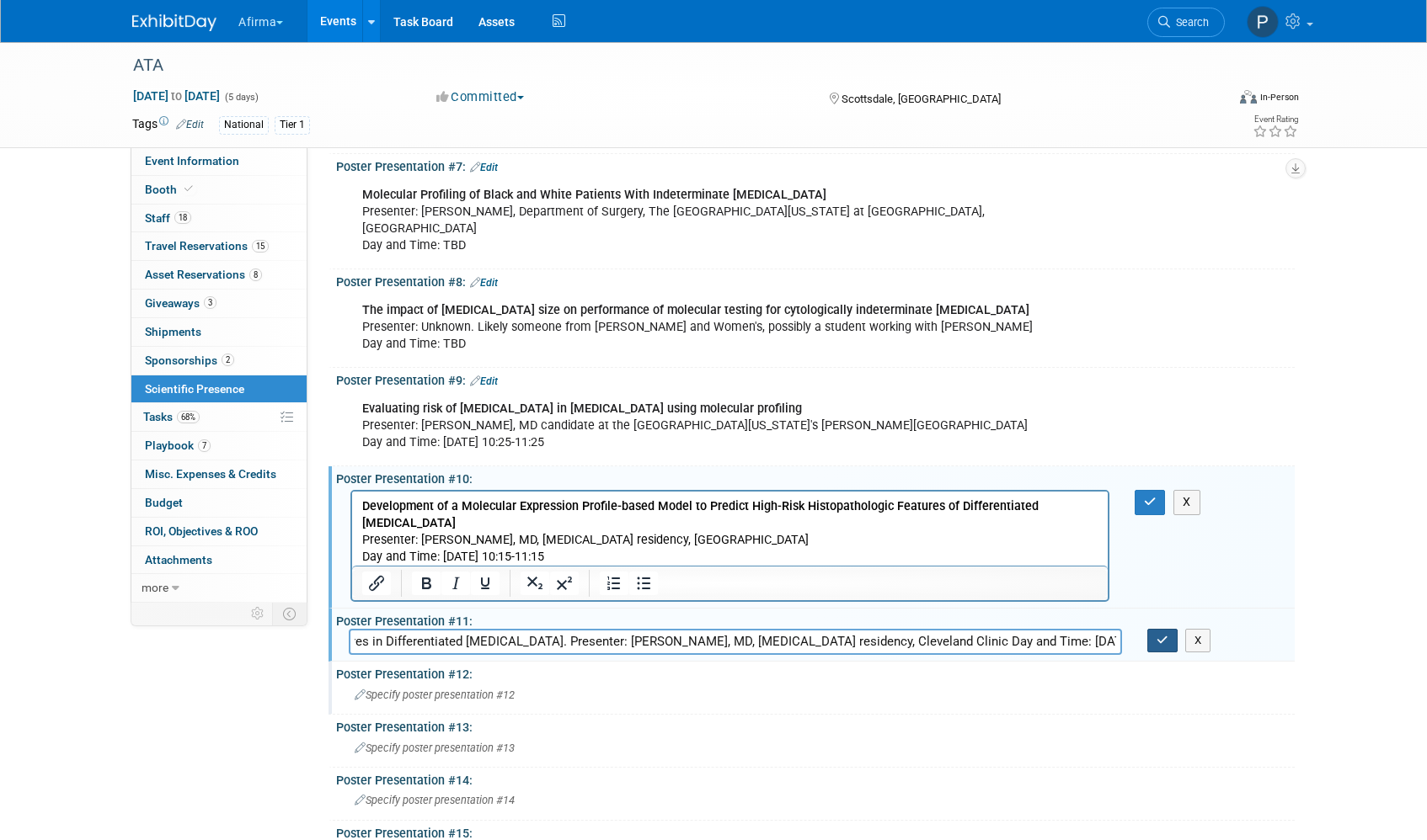
click at [1158, 634] on icon "button" at bounding box center [1163, 640] width 12 height 11
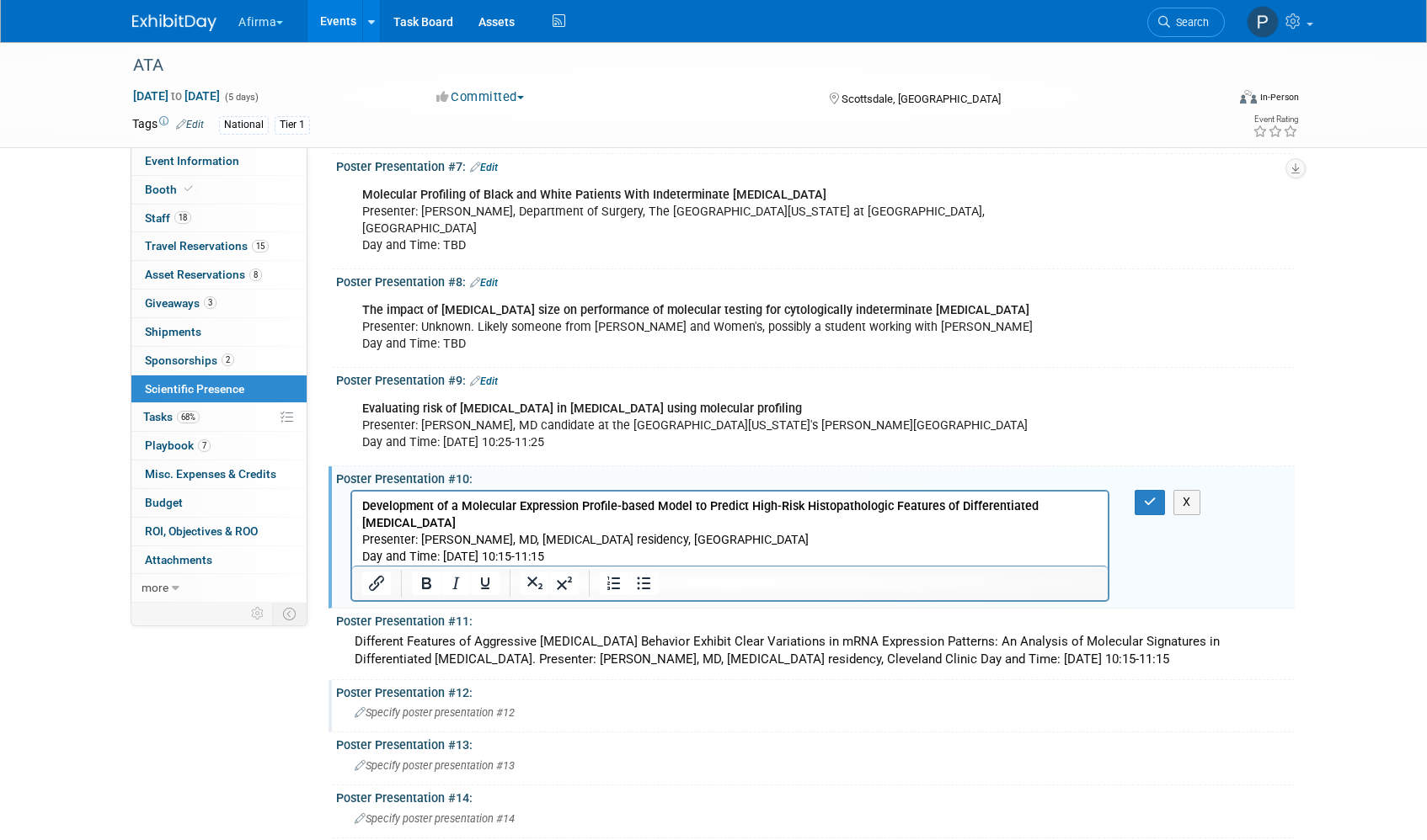
click at [438, 706] on span "Specify poster presentation #12" at bounding box center [434, 712] width 160 height 13
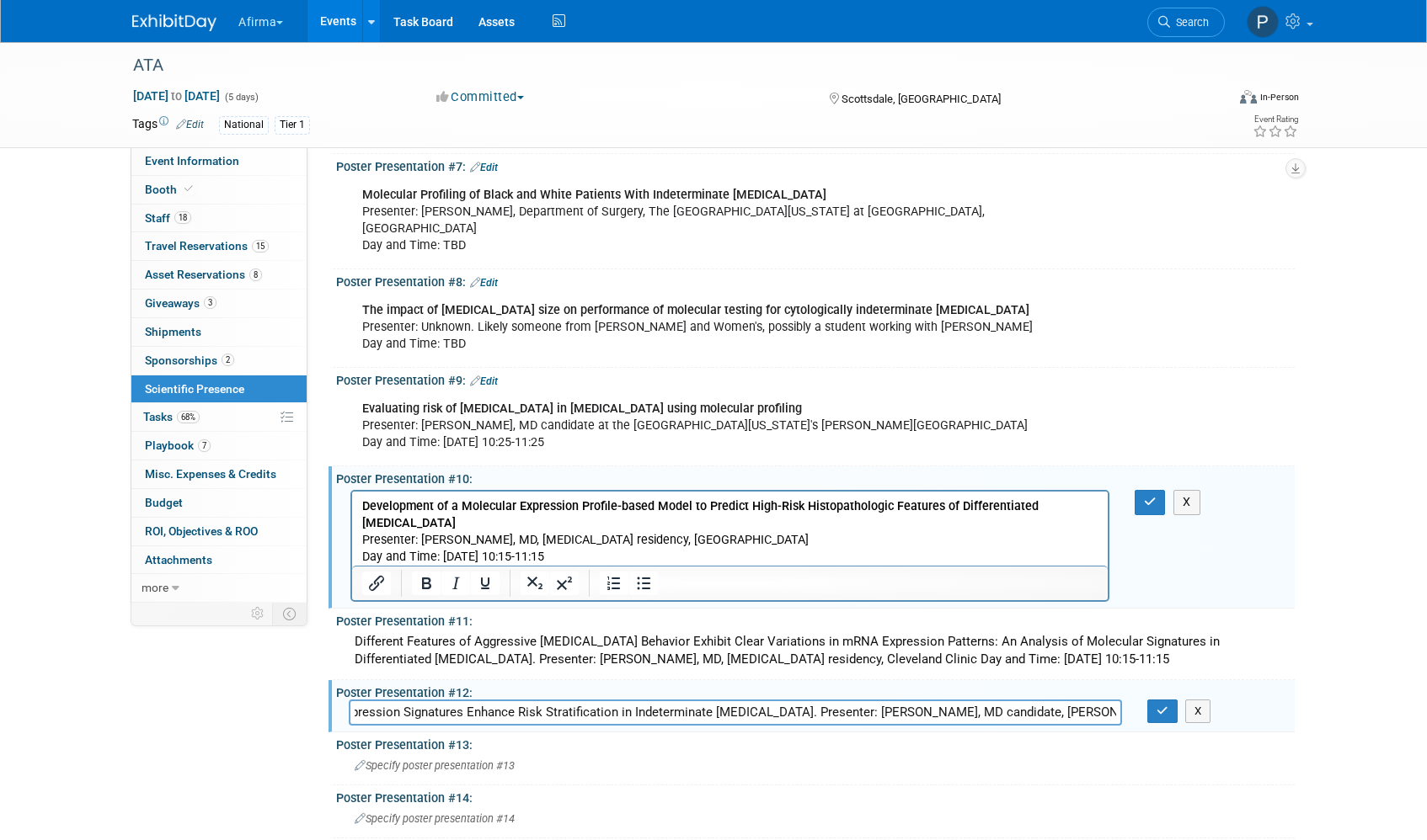
scroll to position [0, 74]
type input "mRNA Expression Signatures Enhance Risk Stratification in Indeterminate [MEDICA…"
click at [1170, 700] on button "button" at bounding box center [1163, 711] width 30 height 24
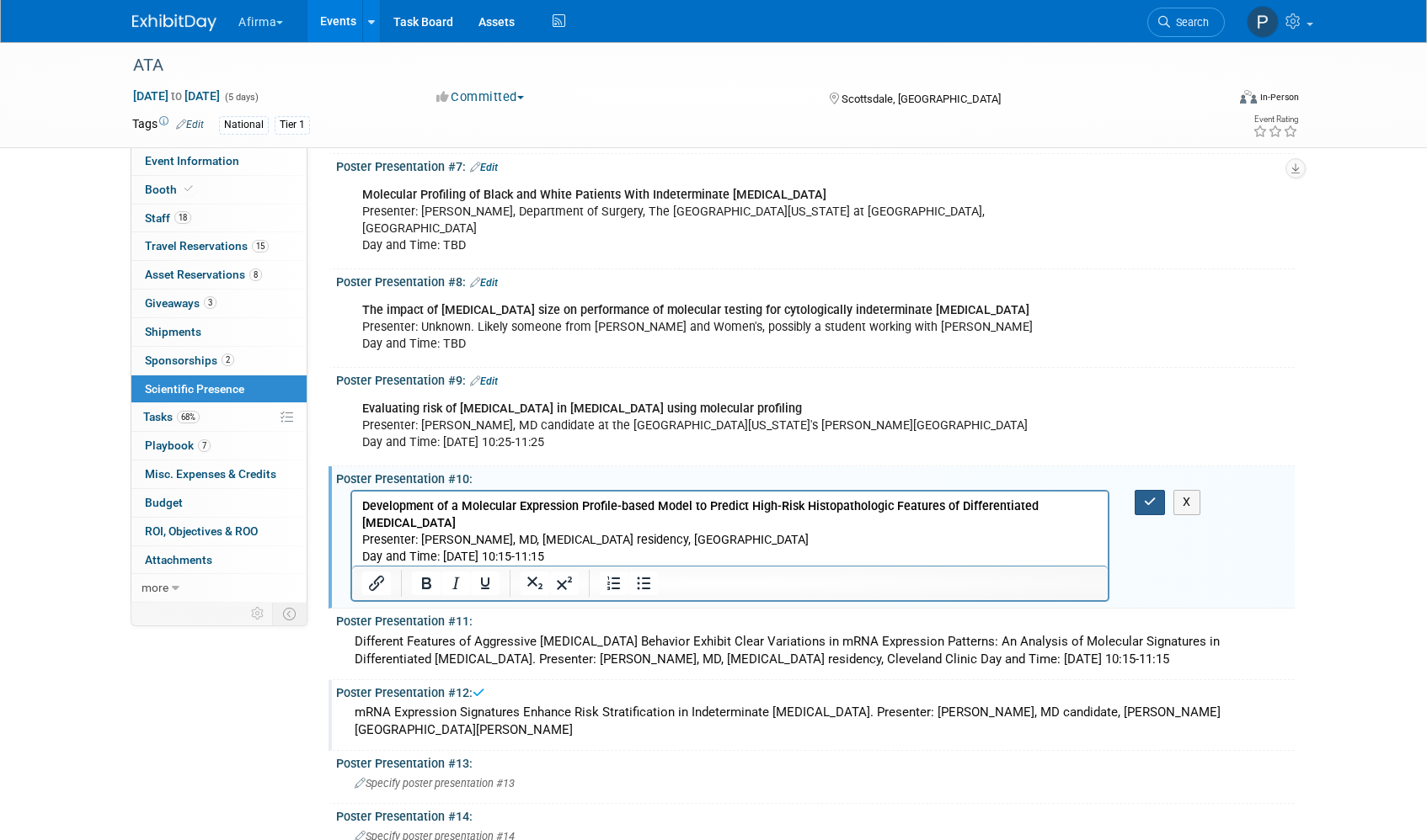
click at [1150, 496] on icon "button" at bounding box center [1150, 502] width 13 height 12
